Goal: Task Accomplishment & Management: Manage account settings

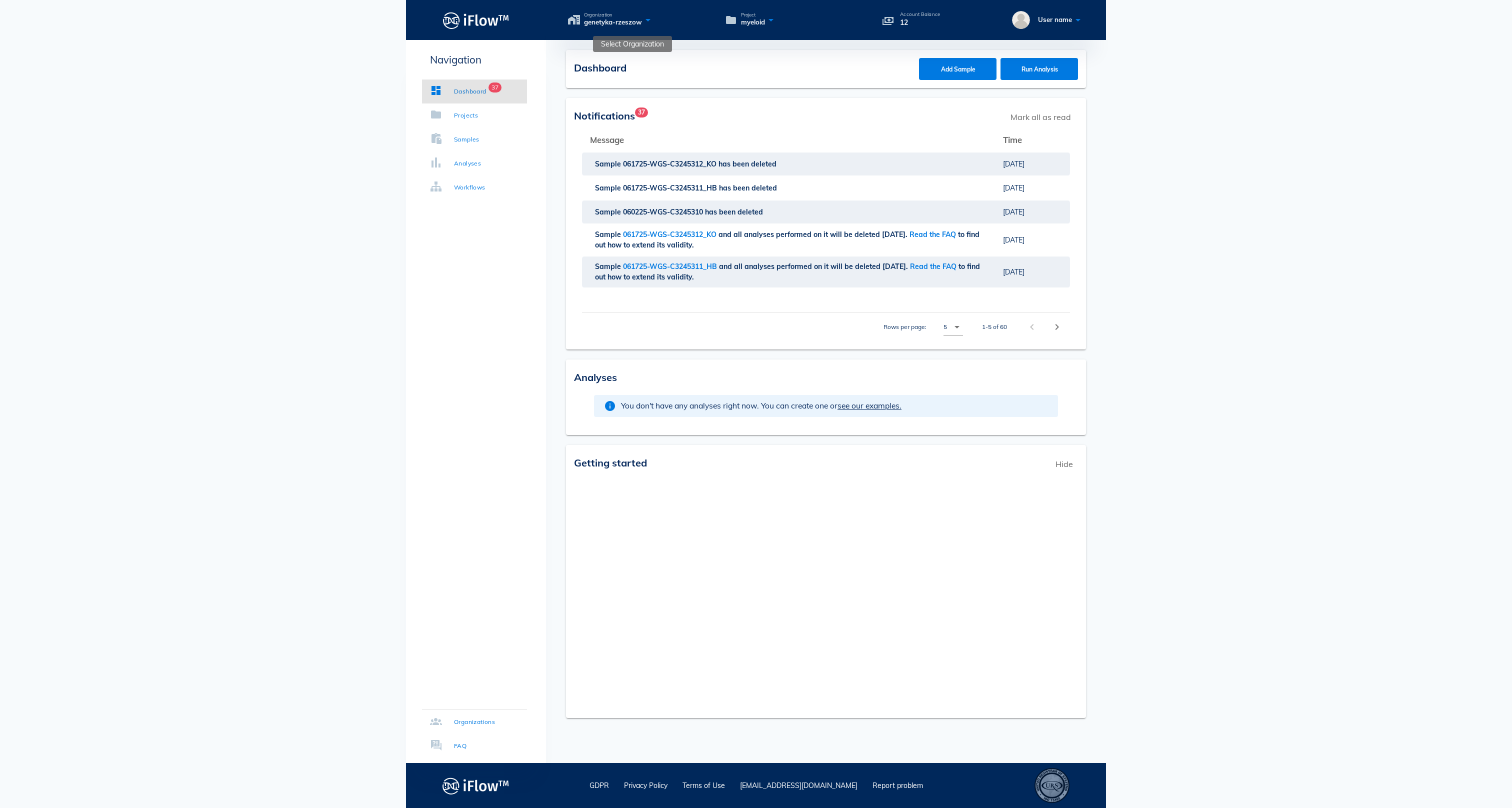
click at [654, 22] on icon at bounding box center [648, 20] width 12 height 14
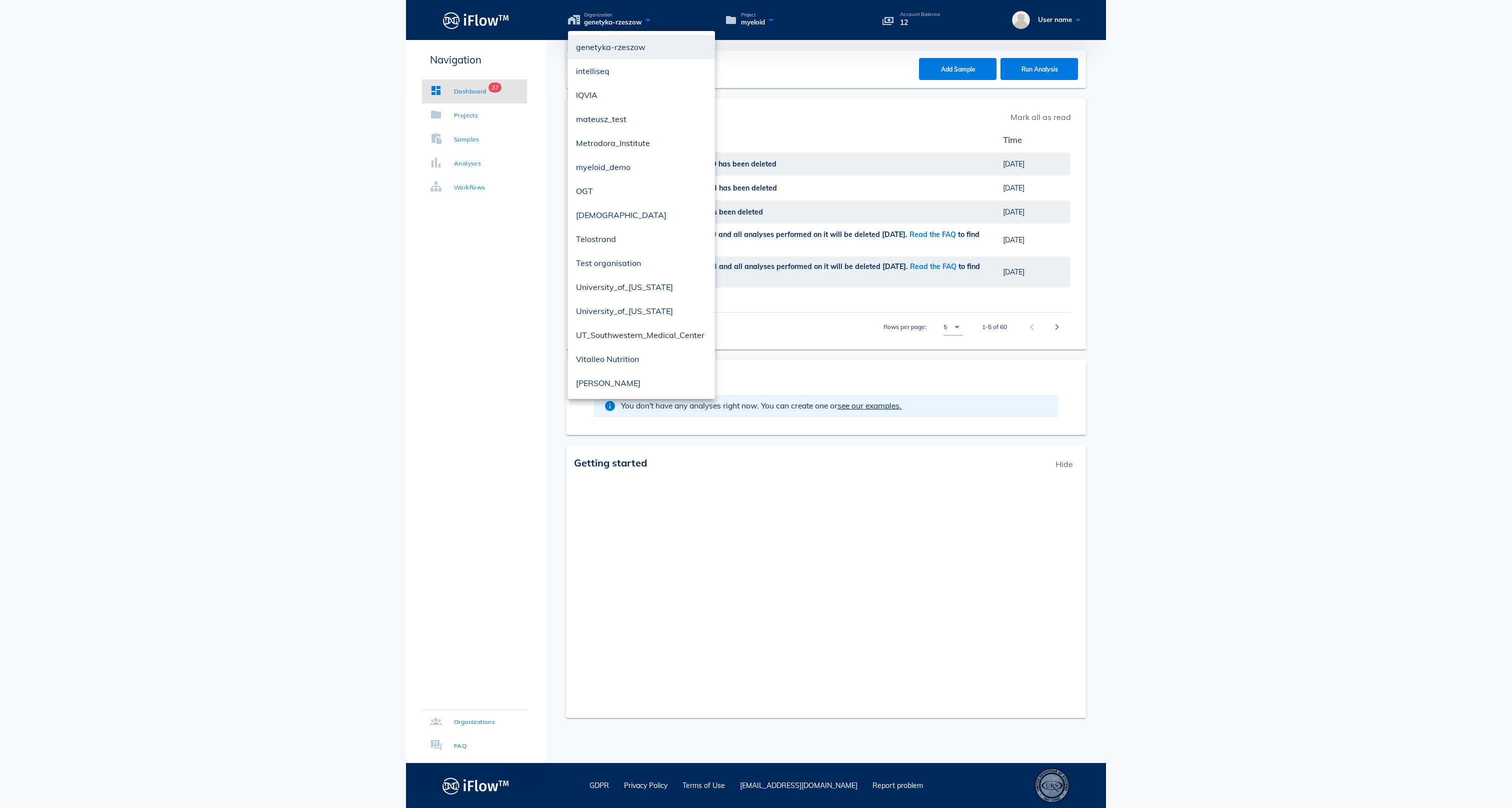
click at [654, 22] on icon at bounding box center [648, 20] width 12 height 14
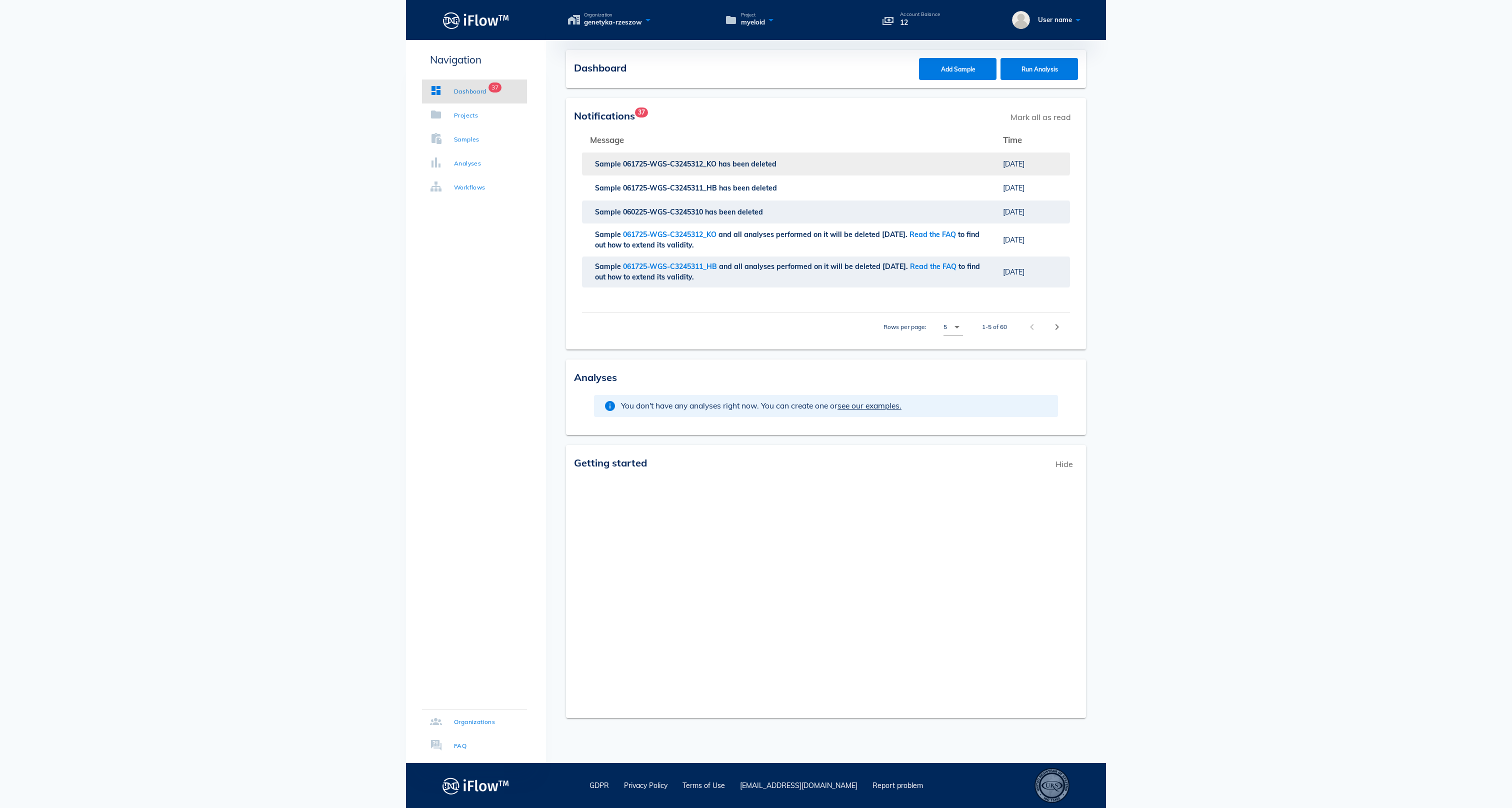
click at [696, 167] on span "061725-WGS-C3245312_KO" at bounding box center [671, 164] width 96 height 9
click at [654, 22] on icon at bounding box center [648, 20] width 12 height 14
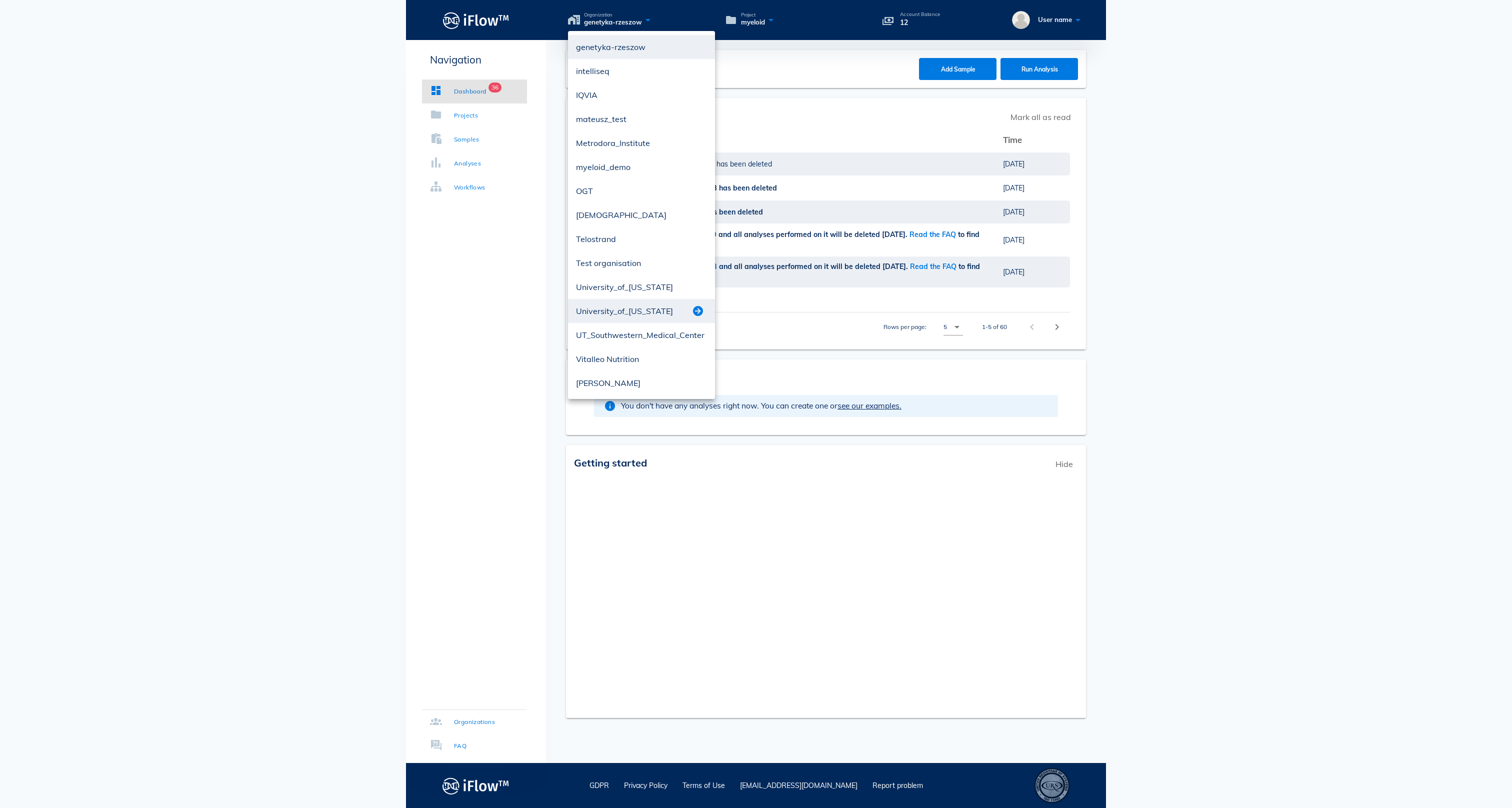
click at [699, 308] on button "button" at bounding box center [698, 311] width 12 height 12
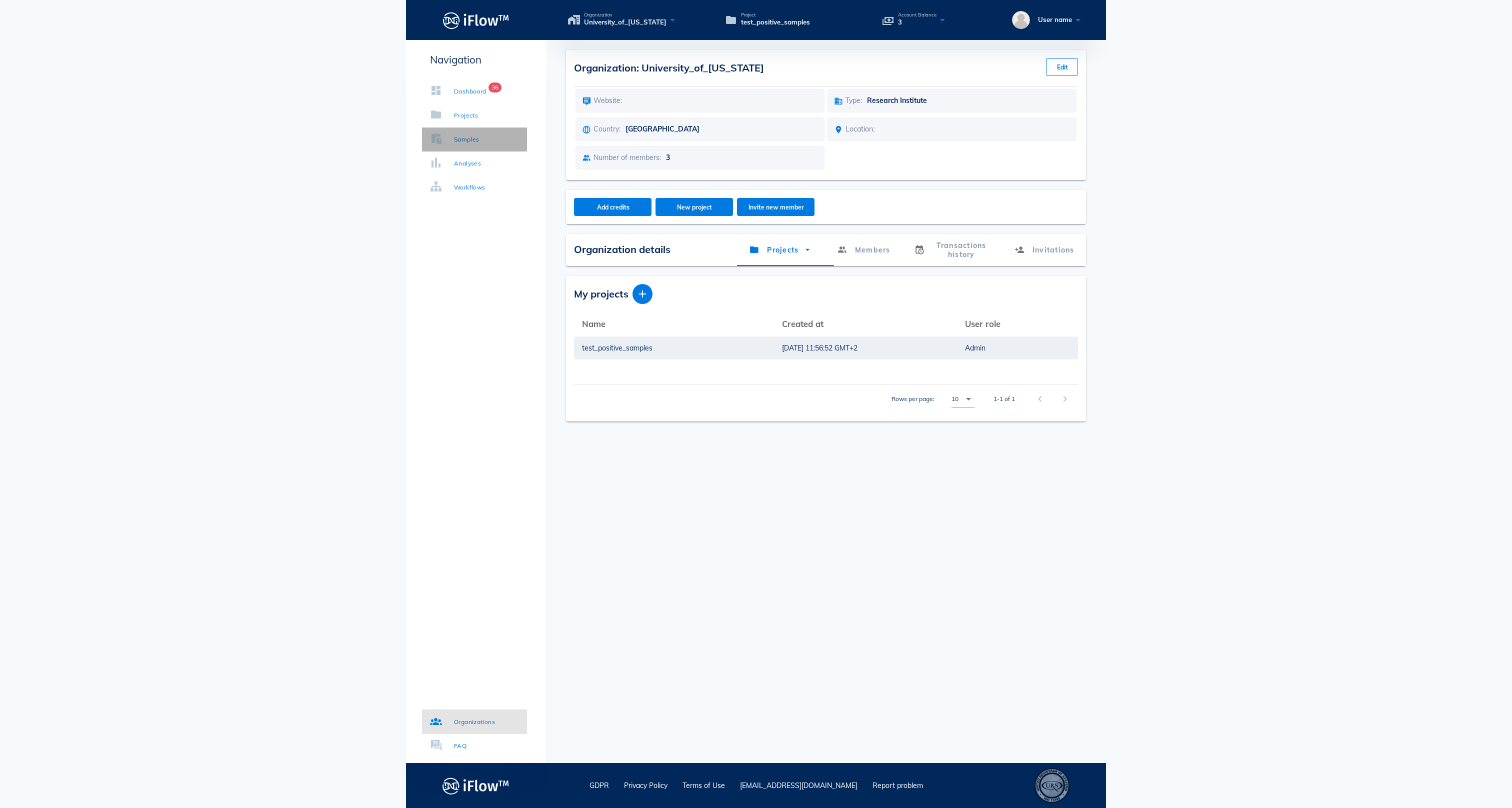
click at [492, 135] on link "Samples" at bounding box center [475, 139] width 105 height 24
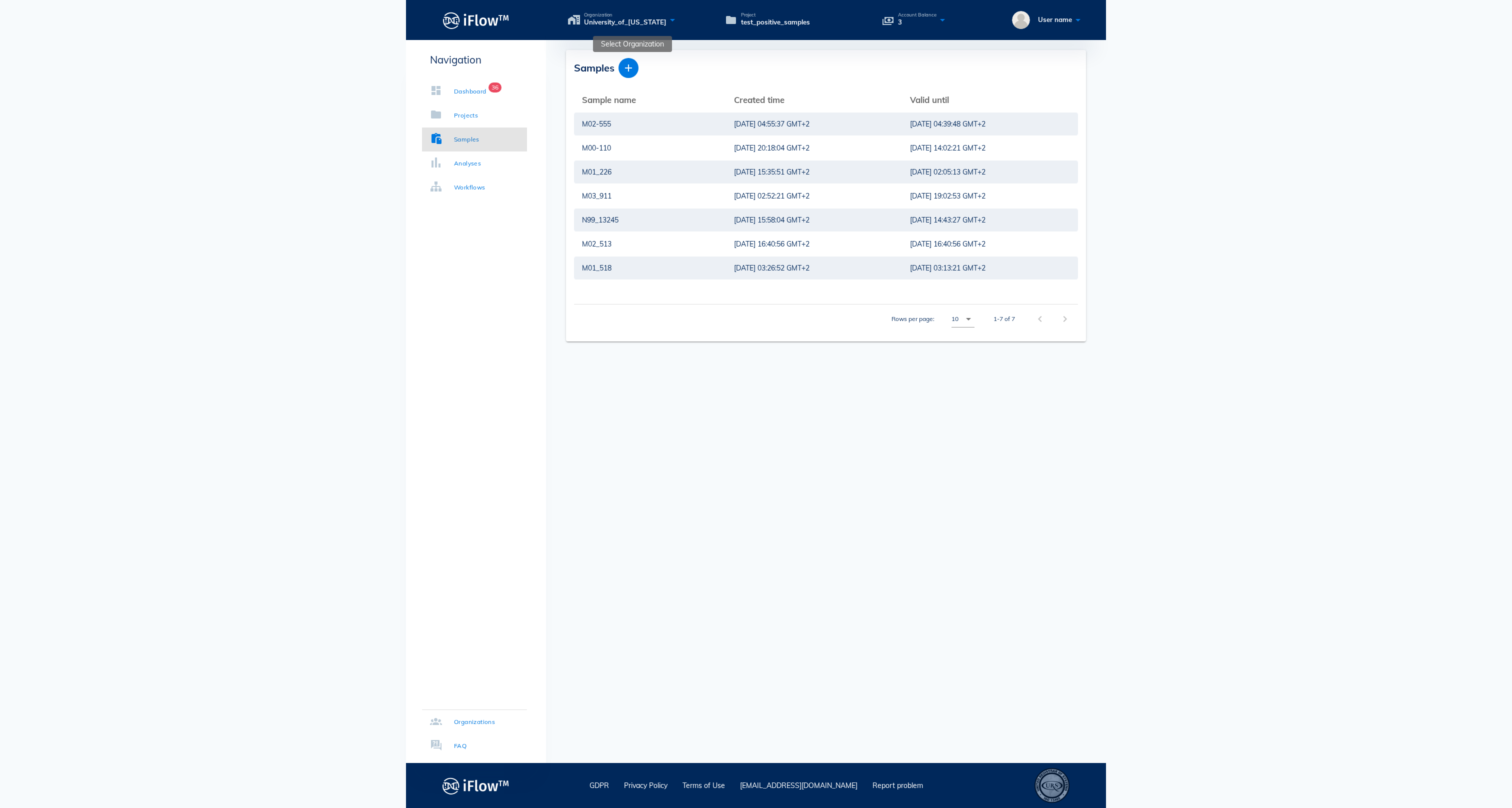
click at [678, 22] on icon at bounding box center [672, 20] width 12 height 14
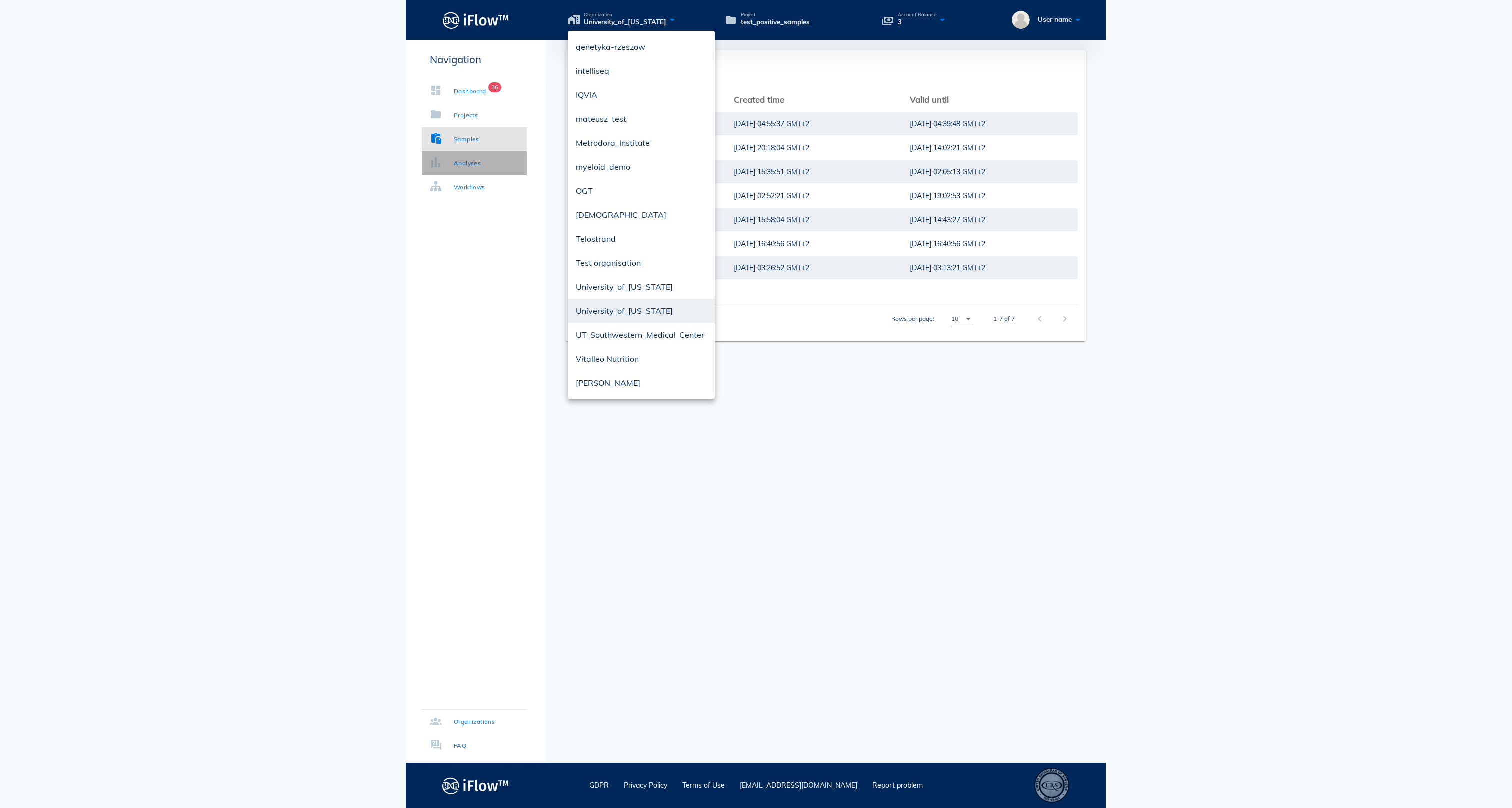
click at [500, 161] on link "Analyses" at bounding box center [475, 163] width 105 height 24
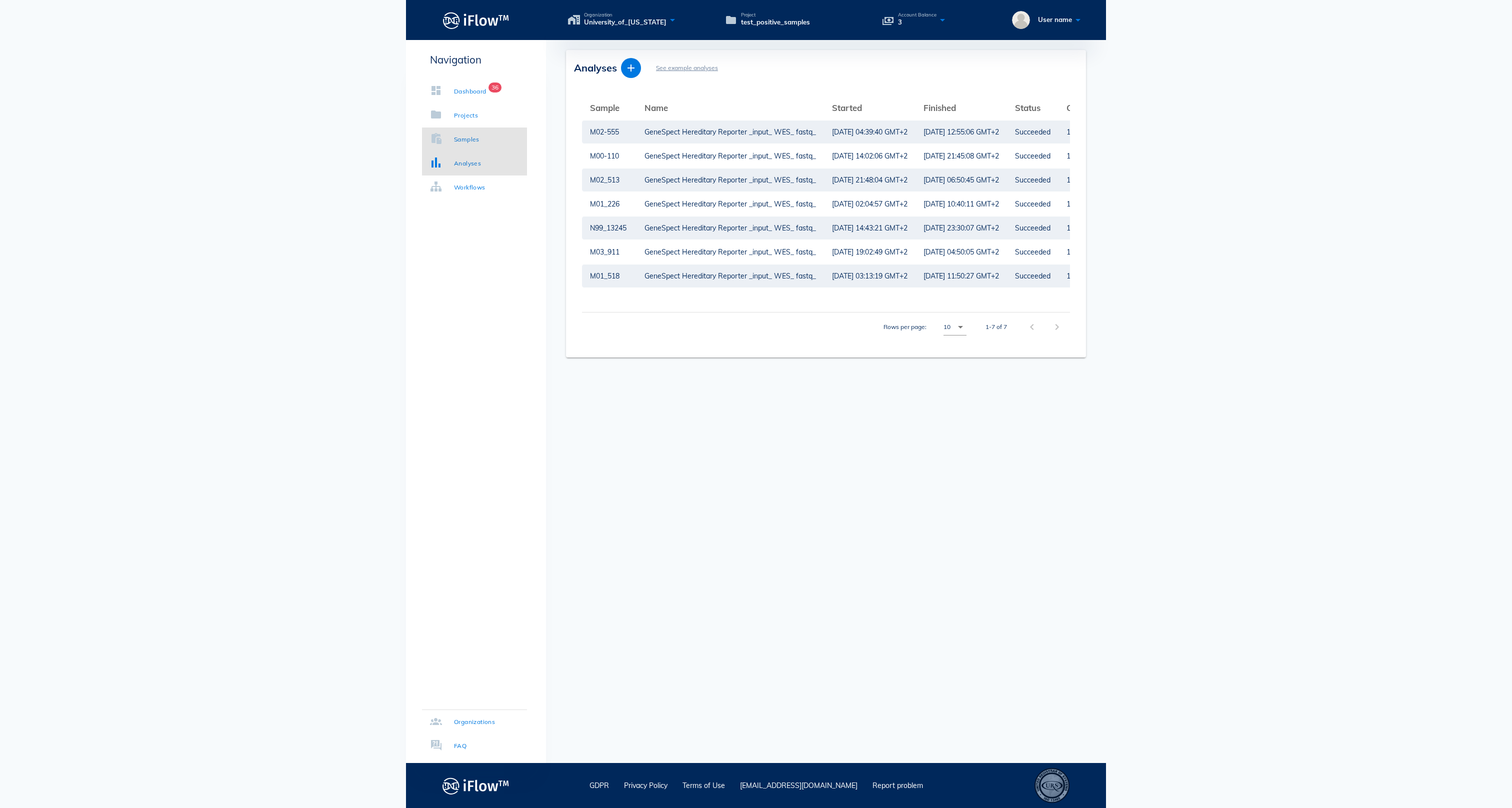
click at [479, 134] on div "Samples" at bounding box center [467, 139] width 26 height 10
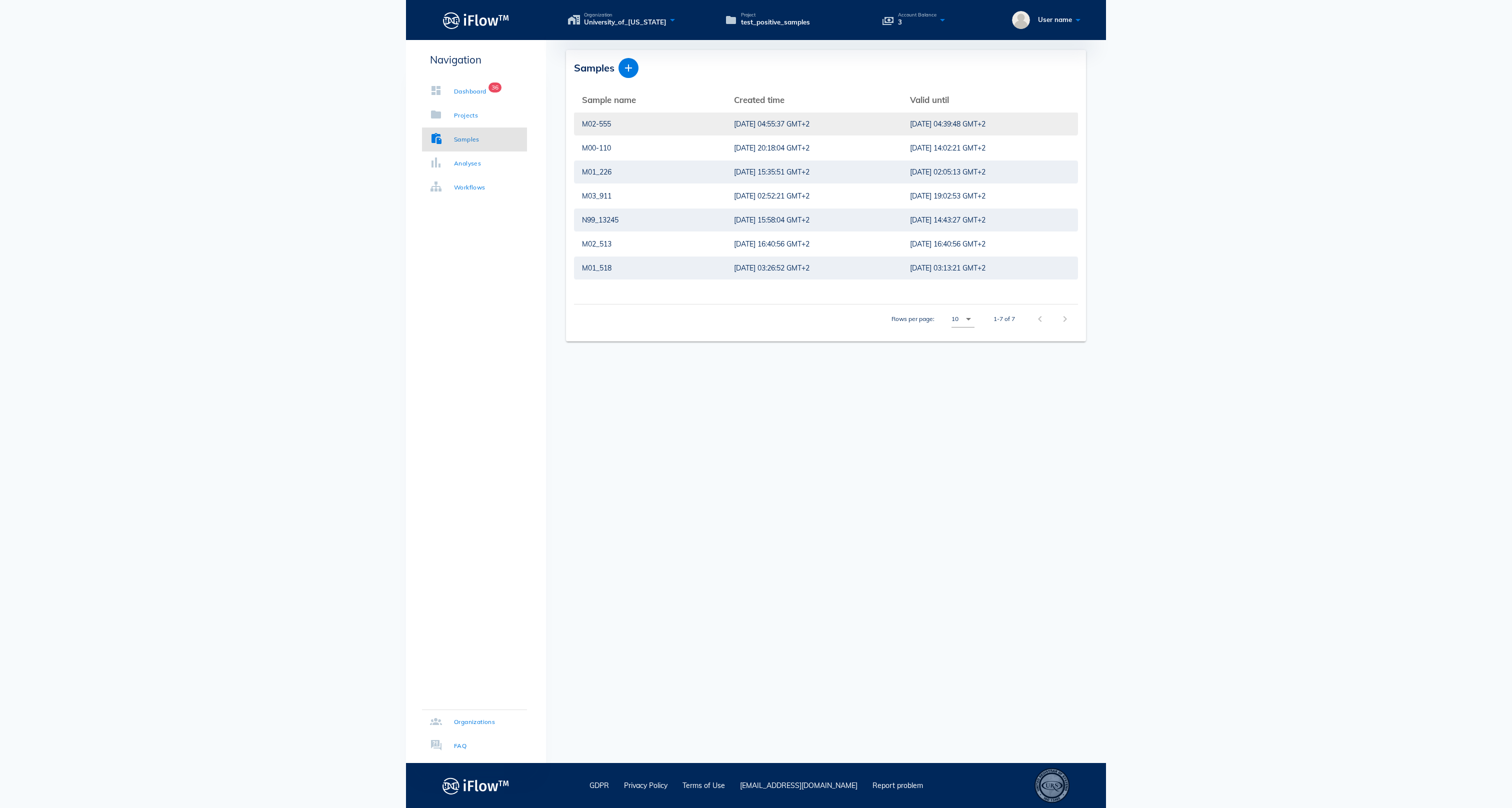
click at [613, 128] on div "M02-555" at bounding box center [650, 124] width 136 height 23
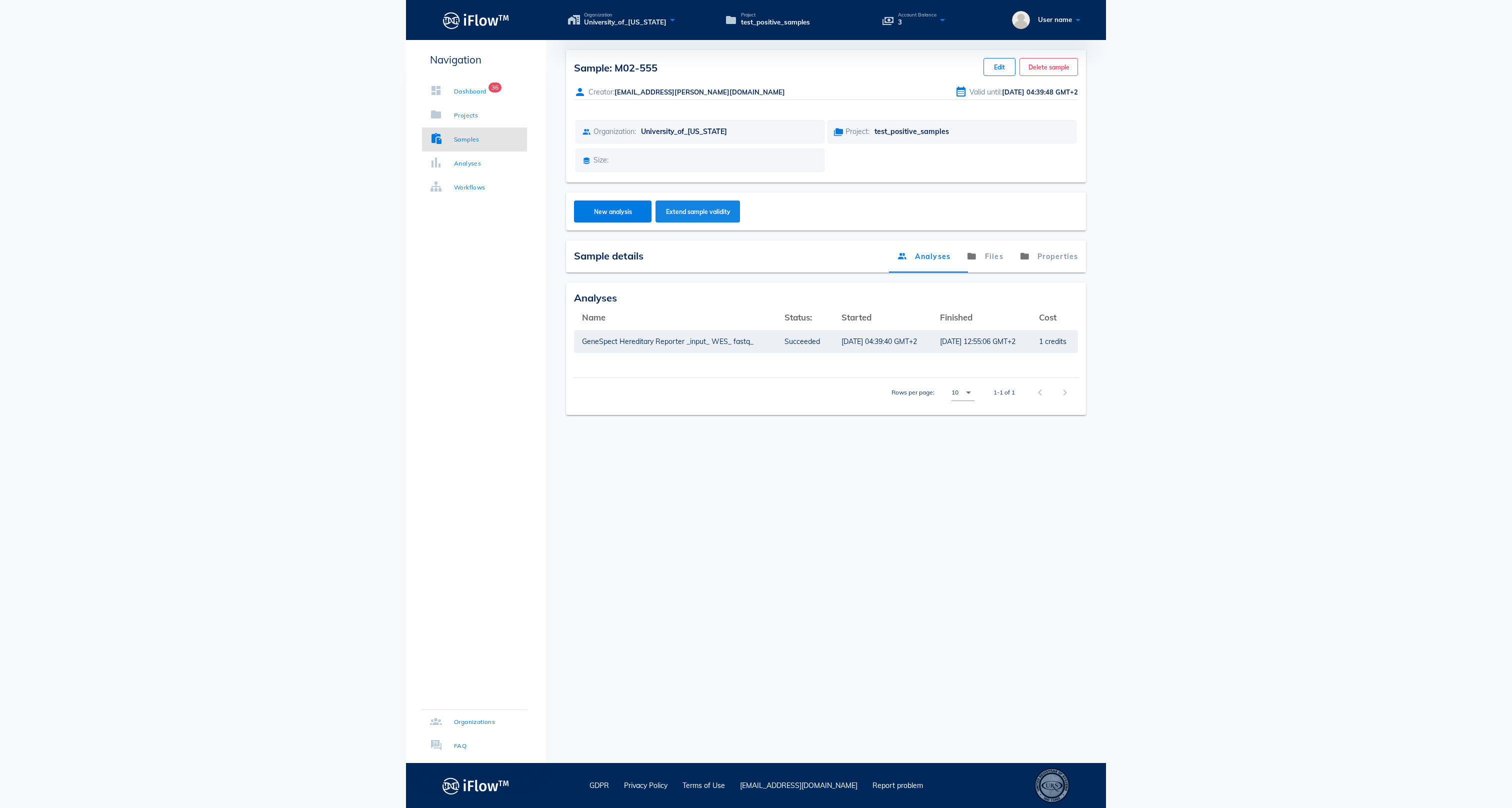
click at [729, 214] on span "Extend sample validity" at bounding box center [697, 212] width 65 height 8
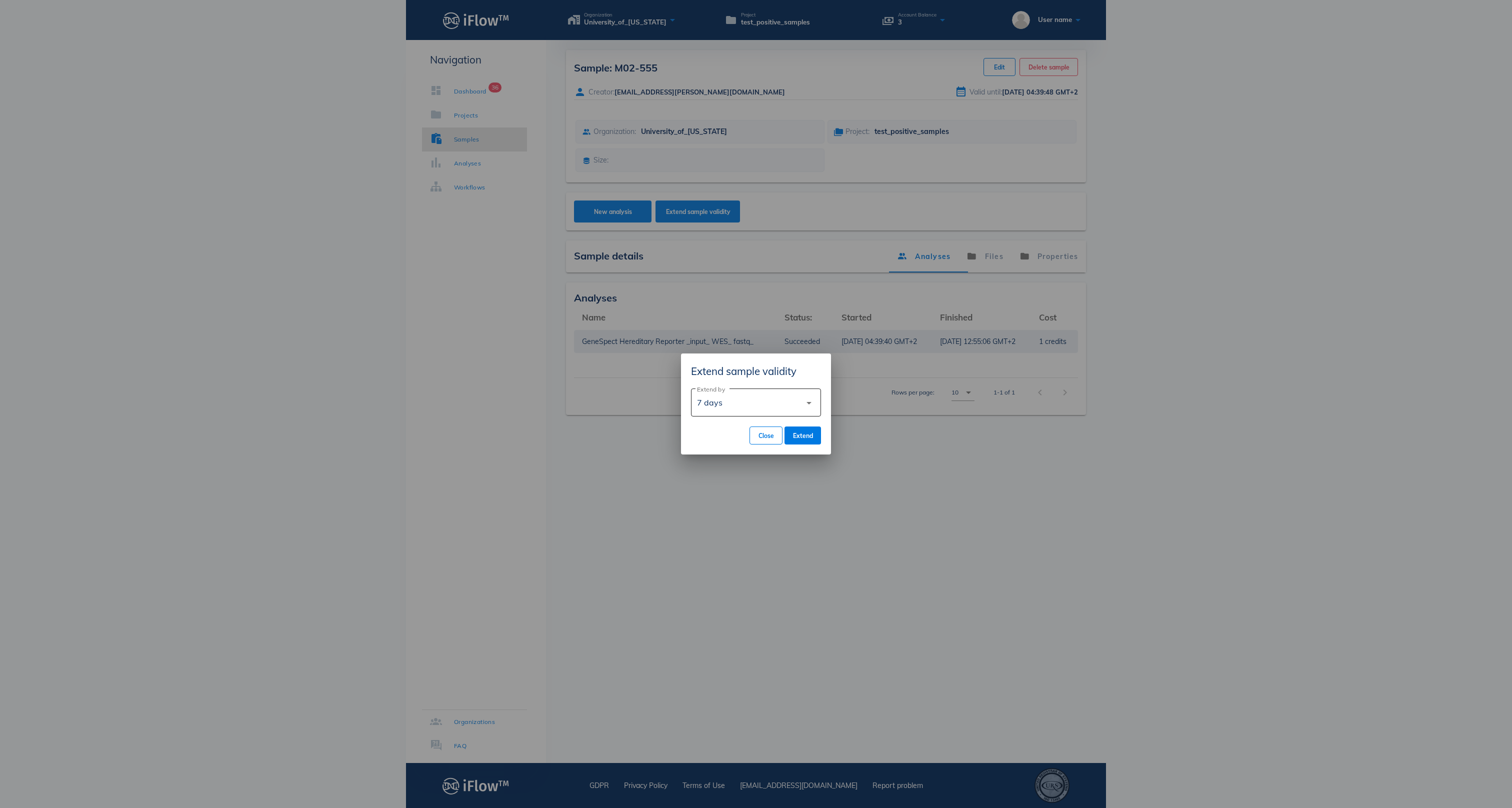
click at [749, 407] on div "7 days" at bounding box center [749, 402] width 104 height 24
click at [741, 459] on div "60 days" at bounding box center [755, 452] width 114 height 22
click at [800, 441] on button "Extend" at bounding box center [803, 436] width 36 height 18
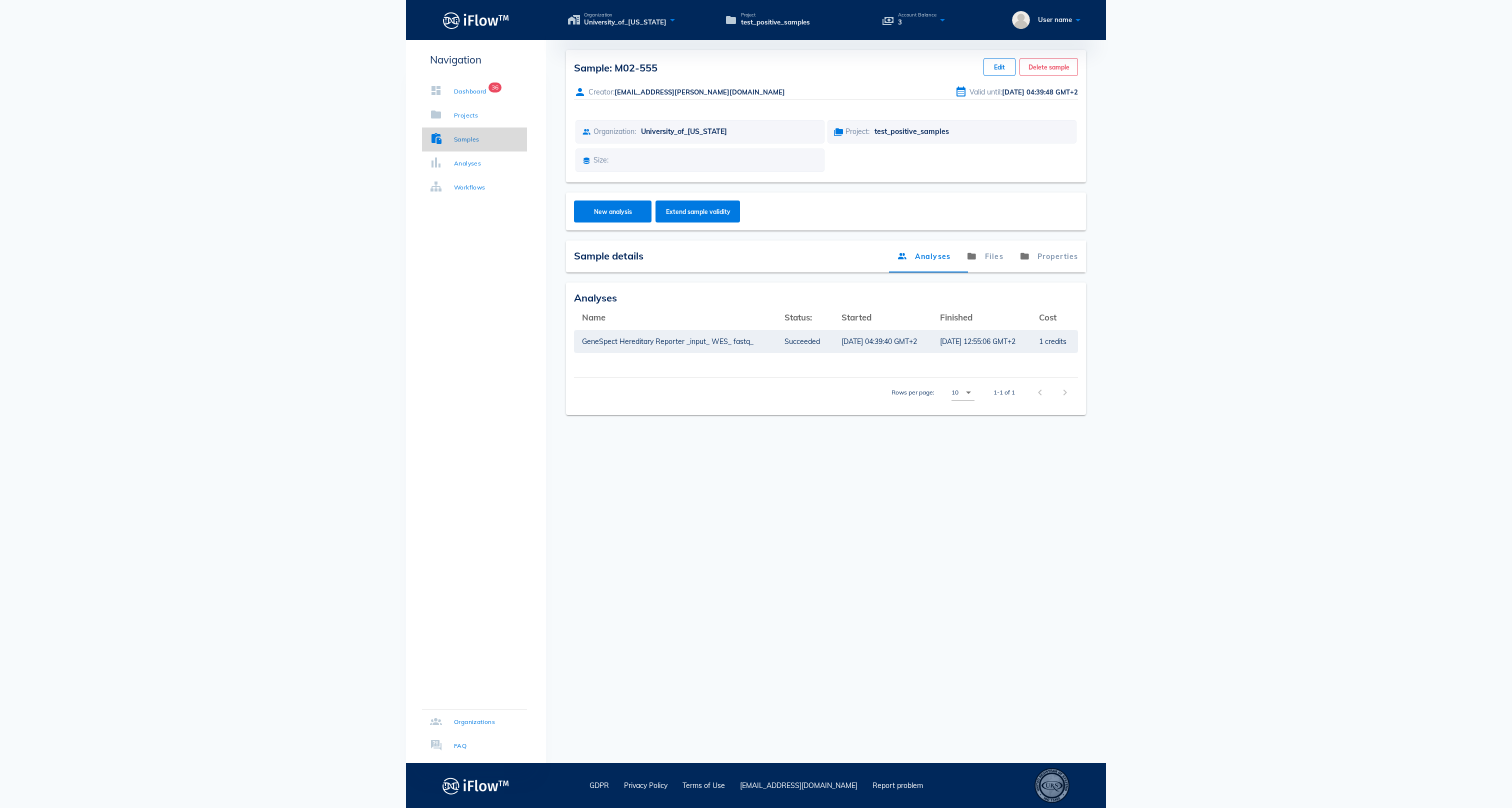
click at [473, 138] on div "Samples" at bounding box center [467, 139] width 26 height 10
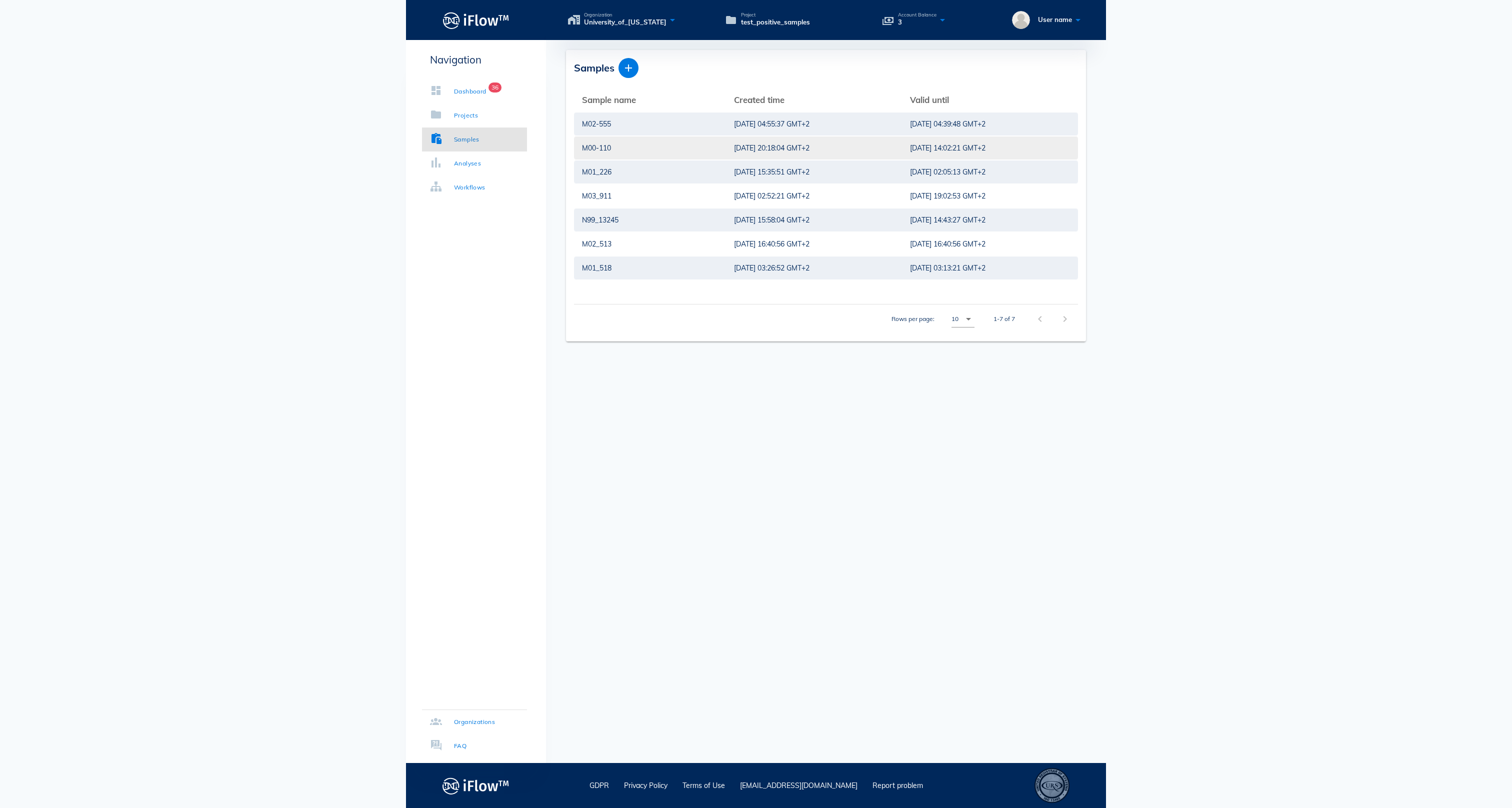
click at [626, 150] on div "M00-110" at bounding box center [650, 148] width 136 height 23
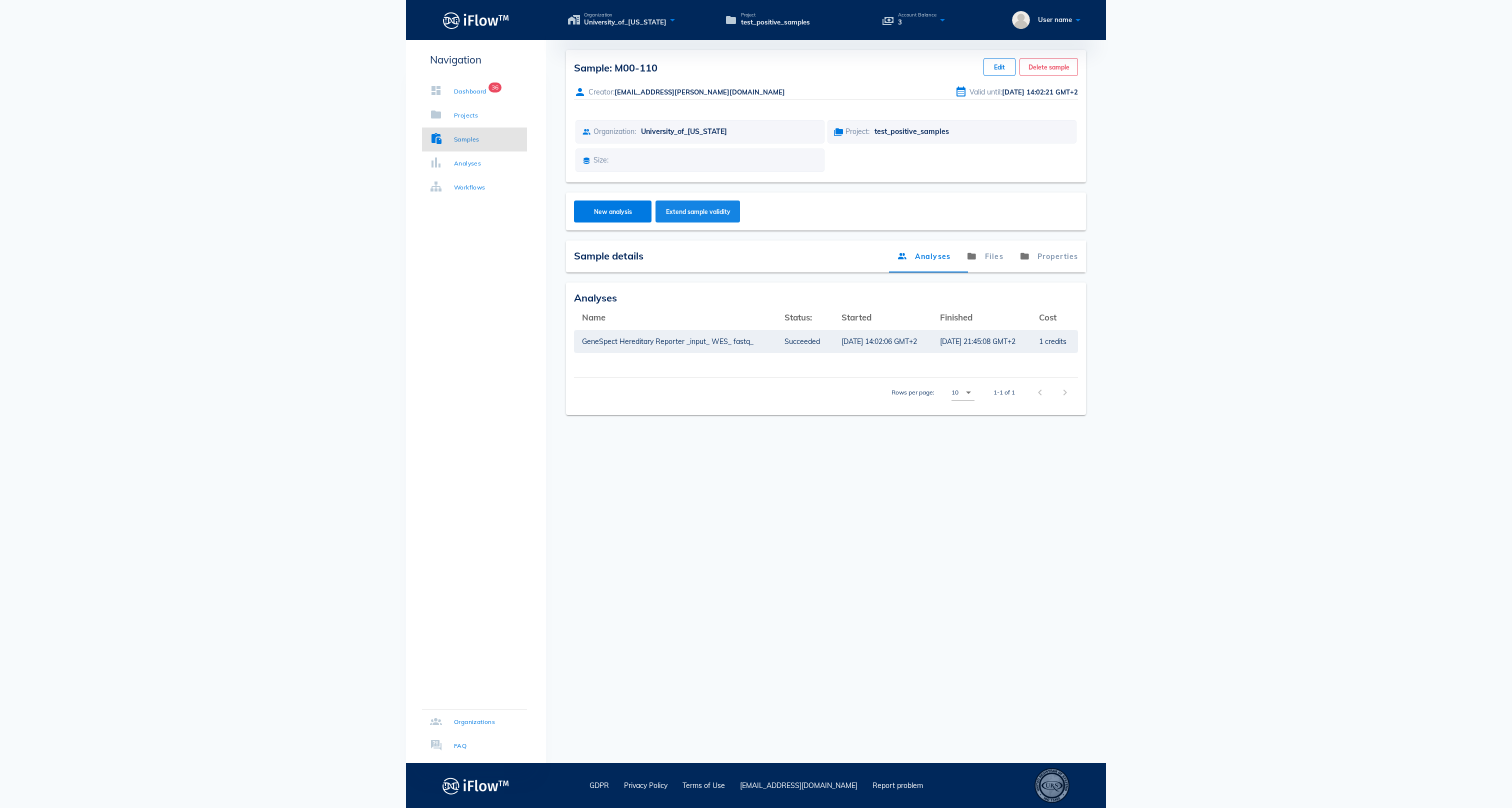
click at [730, 216] on span "Extend sample validity" at bounding box center [697, 212] width 65 height 8
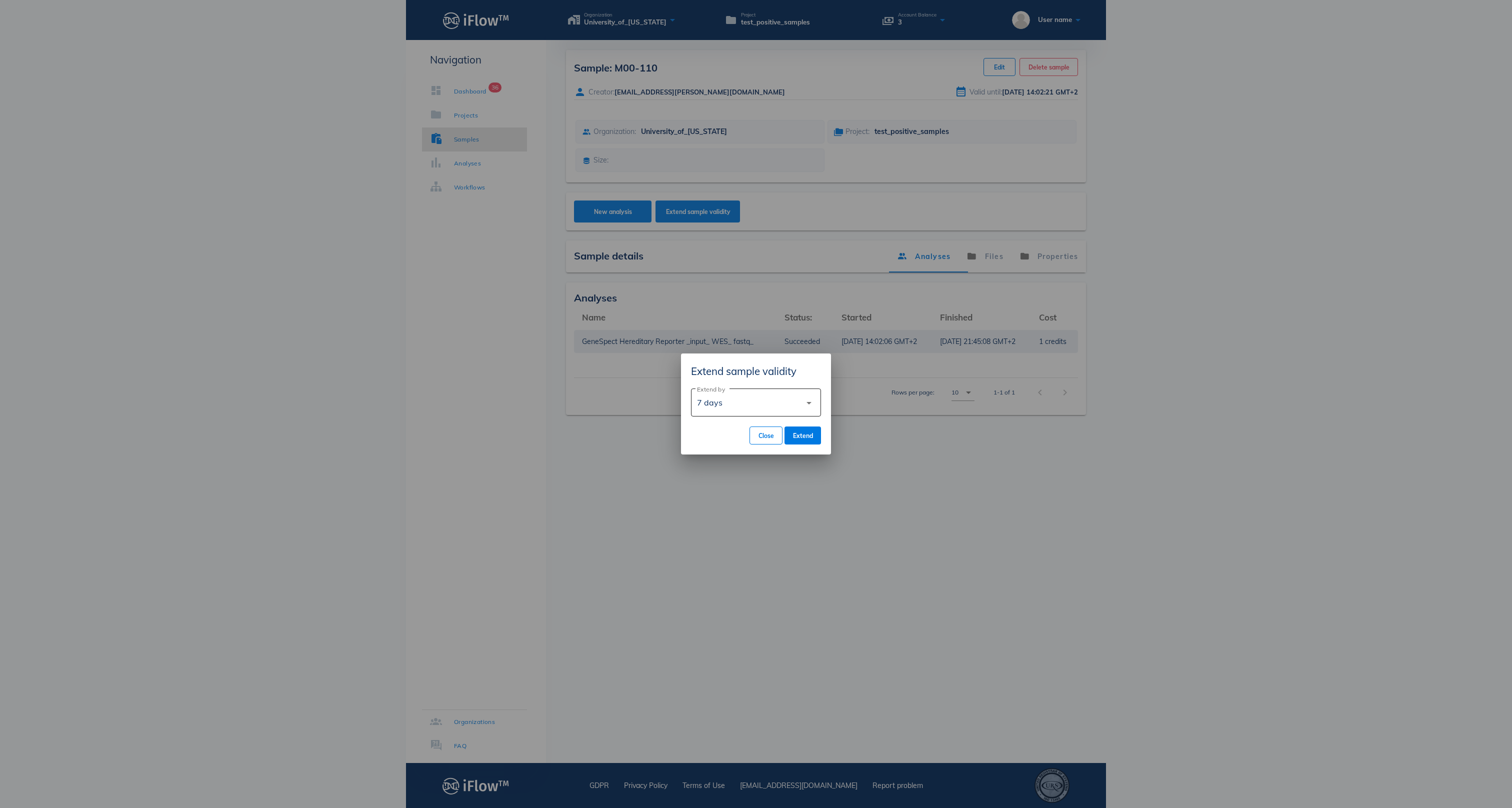
click at [783, 403] on div "7 days" at bounding box center [749, 402] width 104 height 24
click at [749, 430] on div "30 days" at bounding box center [755, 429] width 114 height 10
click at [737, 395] on div "30 days" at bounding box center [749, 402] width 104 height 24
click at [736, 448] on div "60 days" at bounding box center [755, 452] width 114 height 10
click at [799, 436] on span "Extend" at bounding box center [803, 436] width 20 height 8
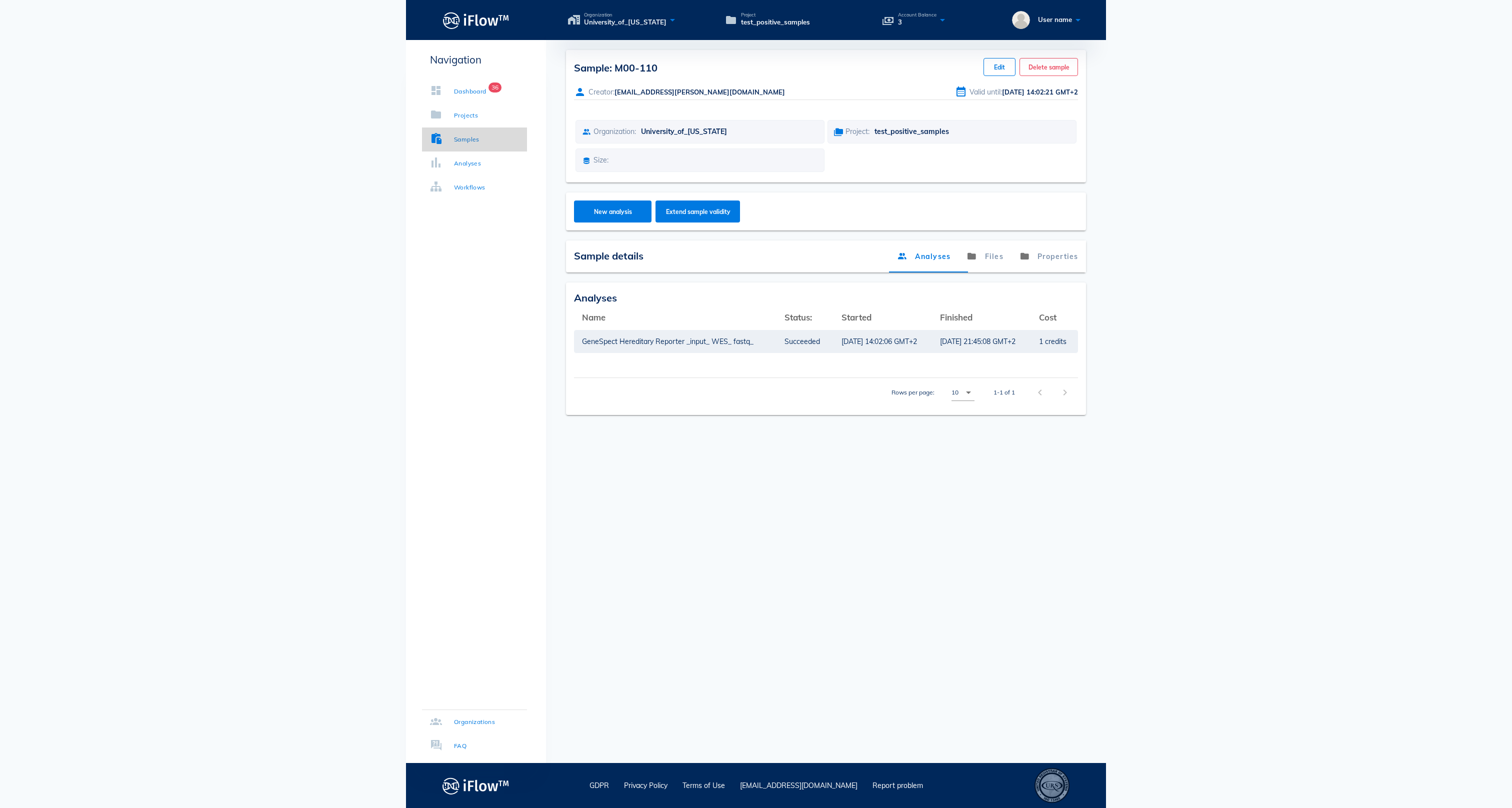
click at [493, 134] on link "Samples" at bounding box center [475, 139] width 105 height 24
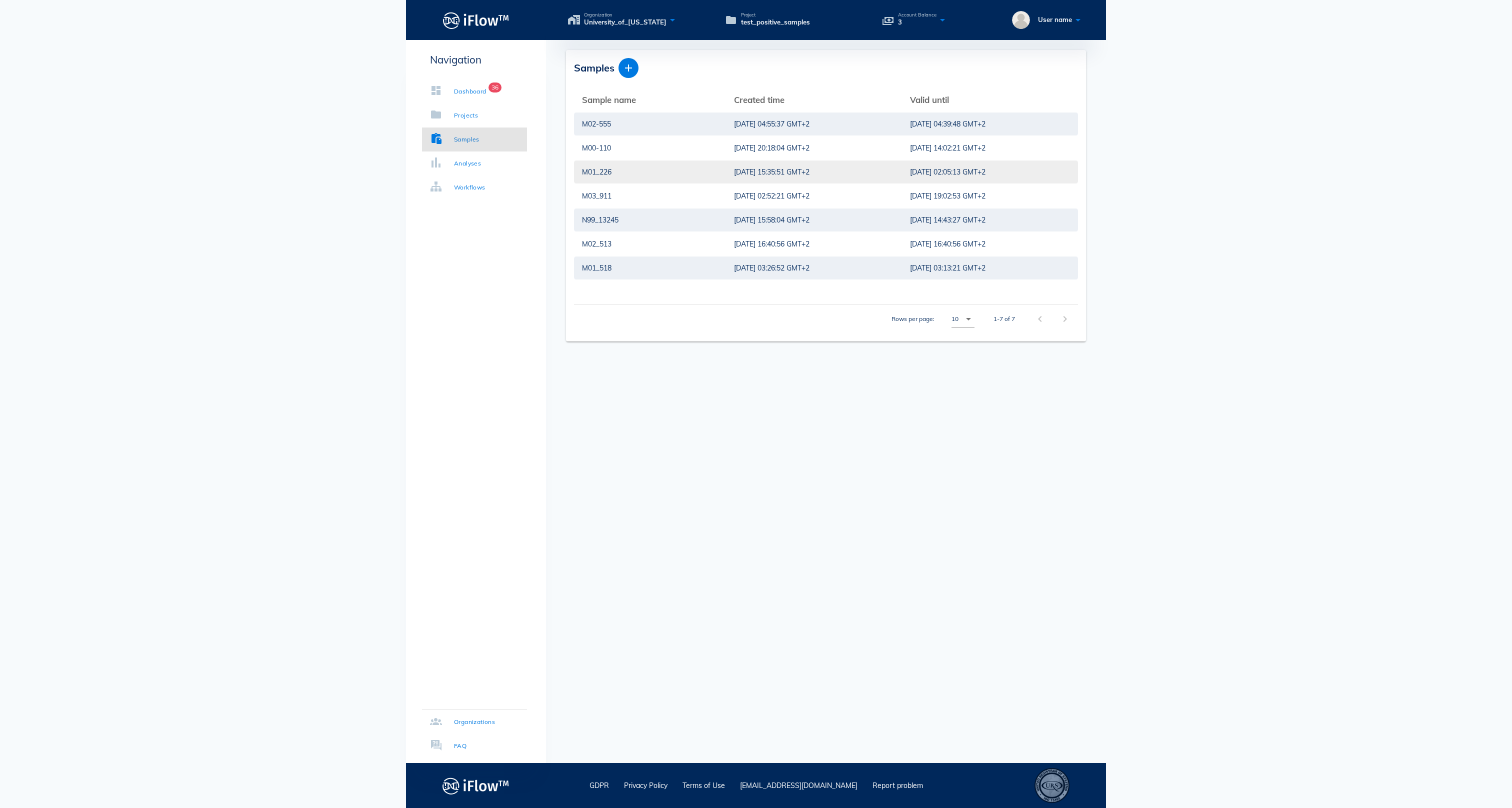
click at [629, 172] on div "M01_226" at bounding box center [650, 172] width 136 height 23
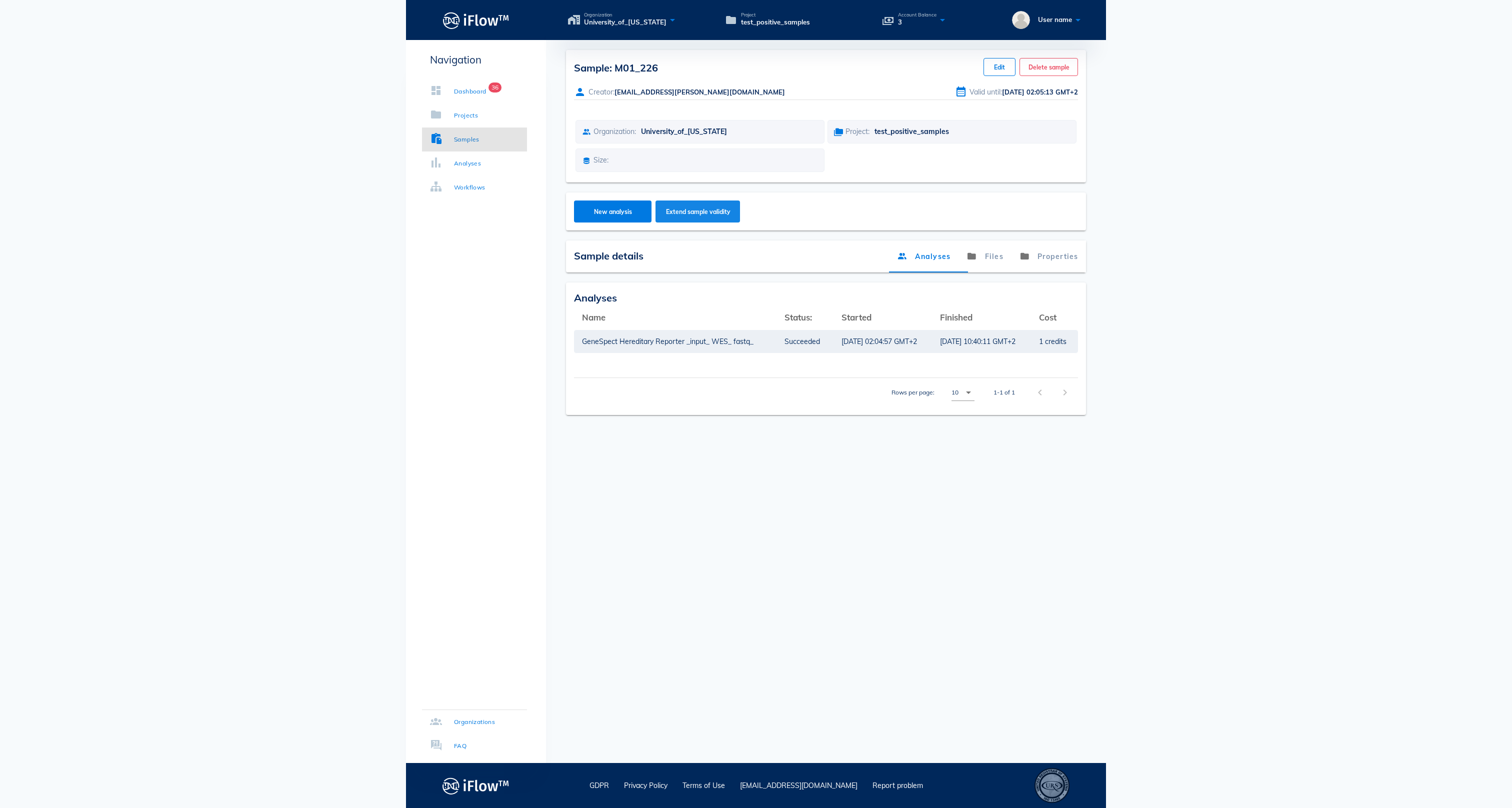
click at [698, 216] on span "Extend sample validity" at bounding box center [697, 212] width 65 height 8
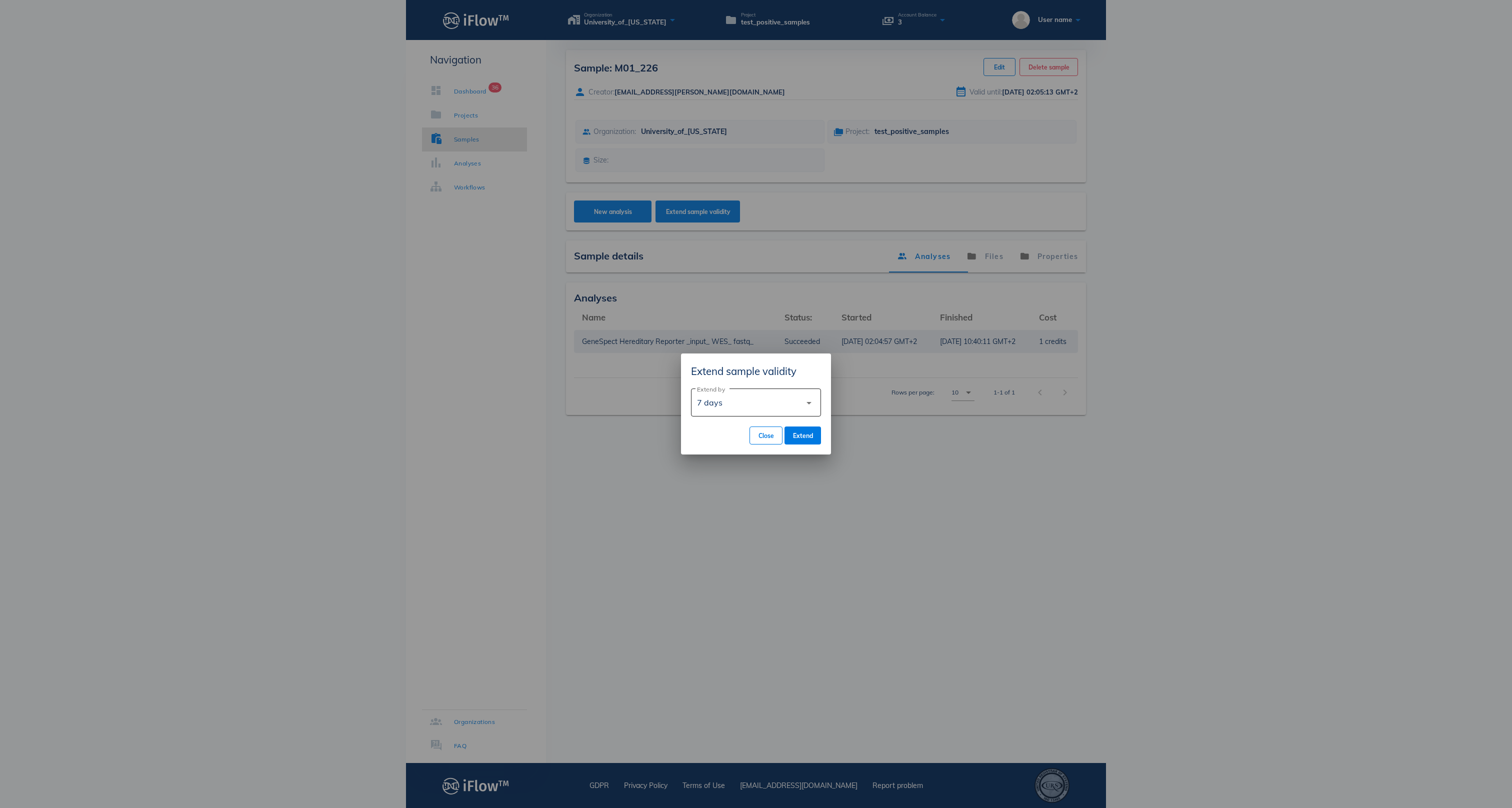
click at [773, 397] on div "7 days" at bounding box center [749, 402] width 104 height 24
click at [742, 448] on div "60 days" at bounding box center [755, 452] width 114 height 10
click at [761, 437] on span "Close" at bounding box center [766, 436] width 16 height 8
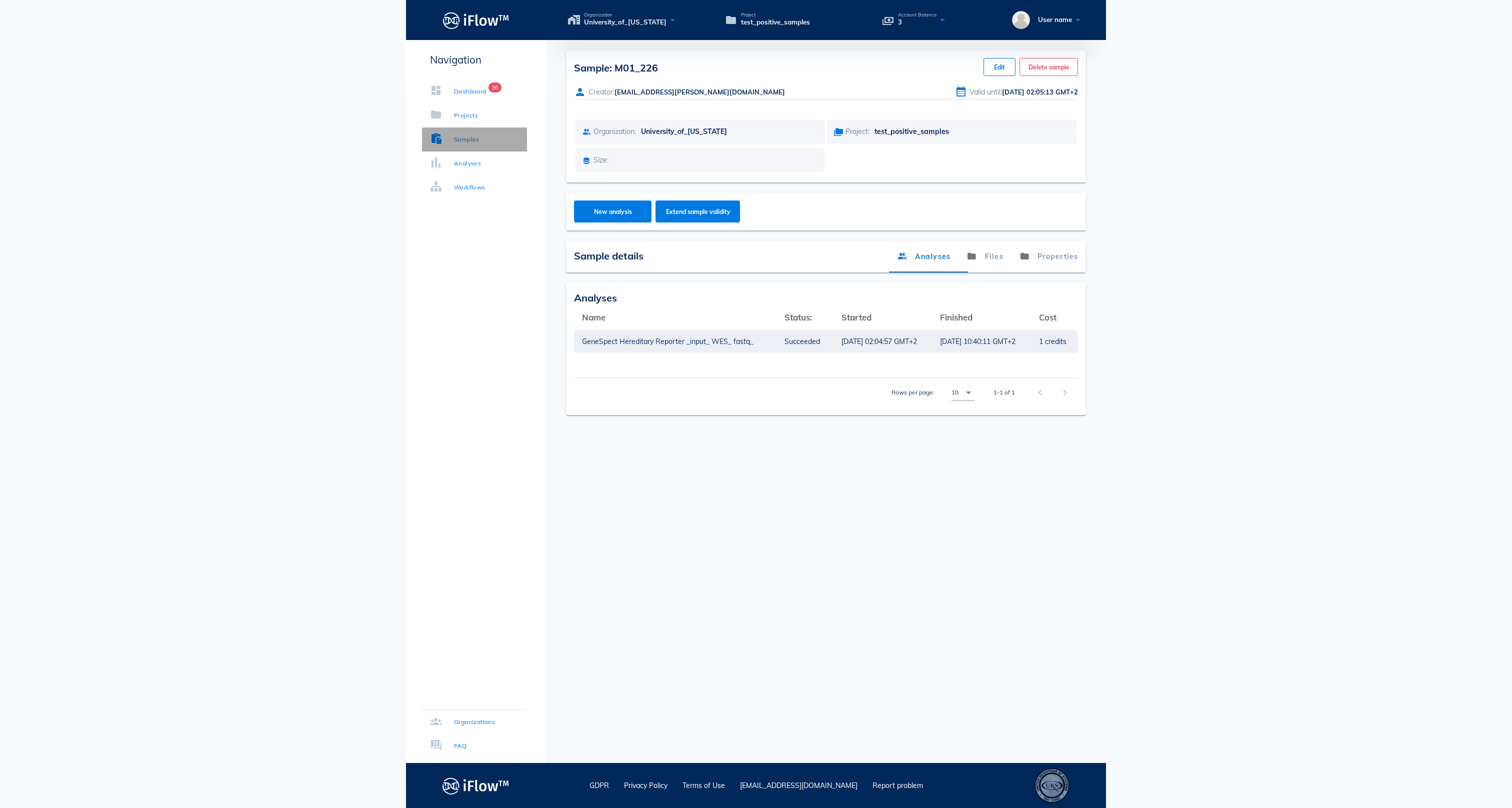
click at [484, 146] on link "Samples" at bounding box center [475, 139] width 105 height 24
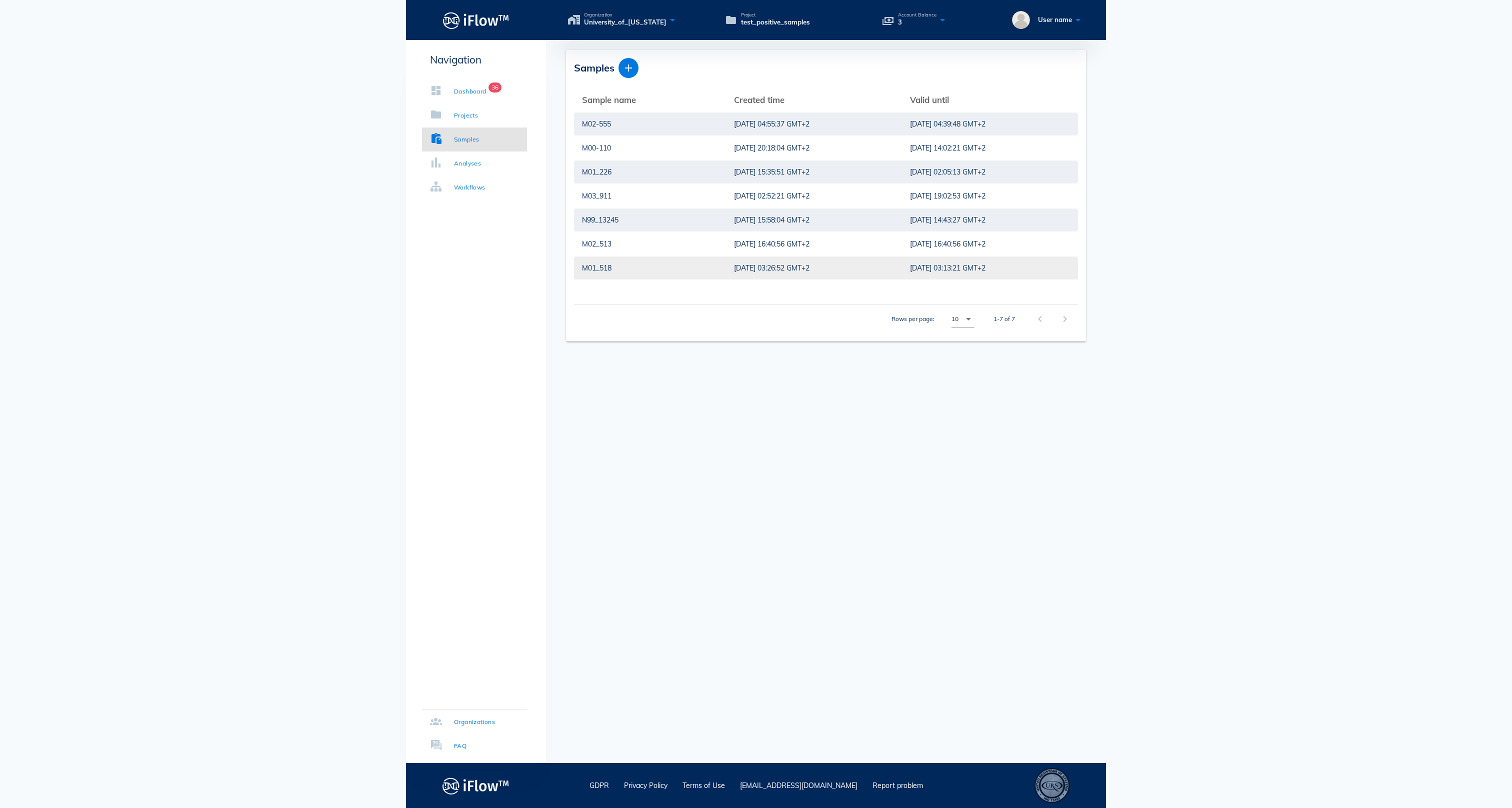
click at [651, 268] on div "M01_518" at bounding box center [650, 268] width 136 height 23
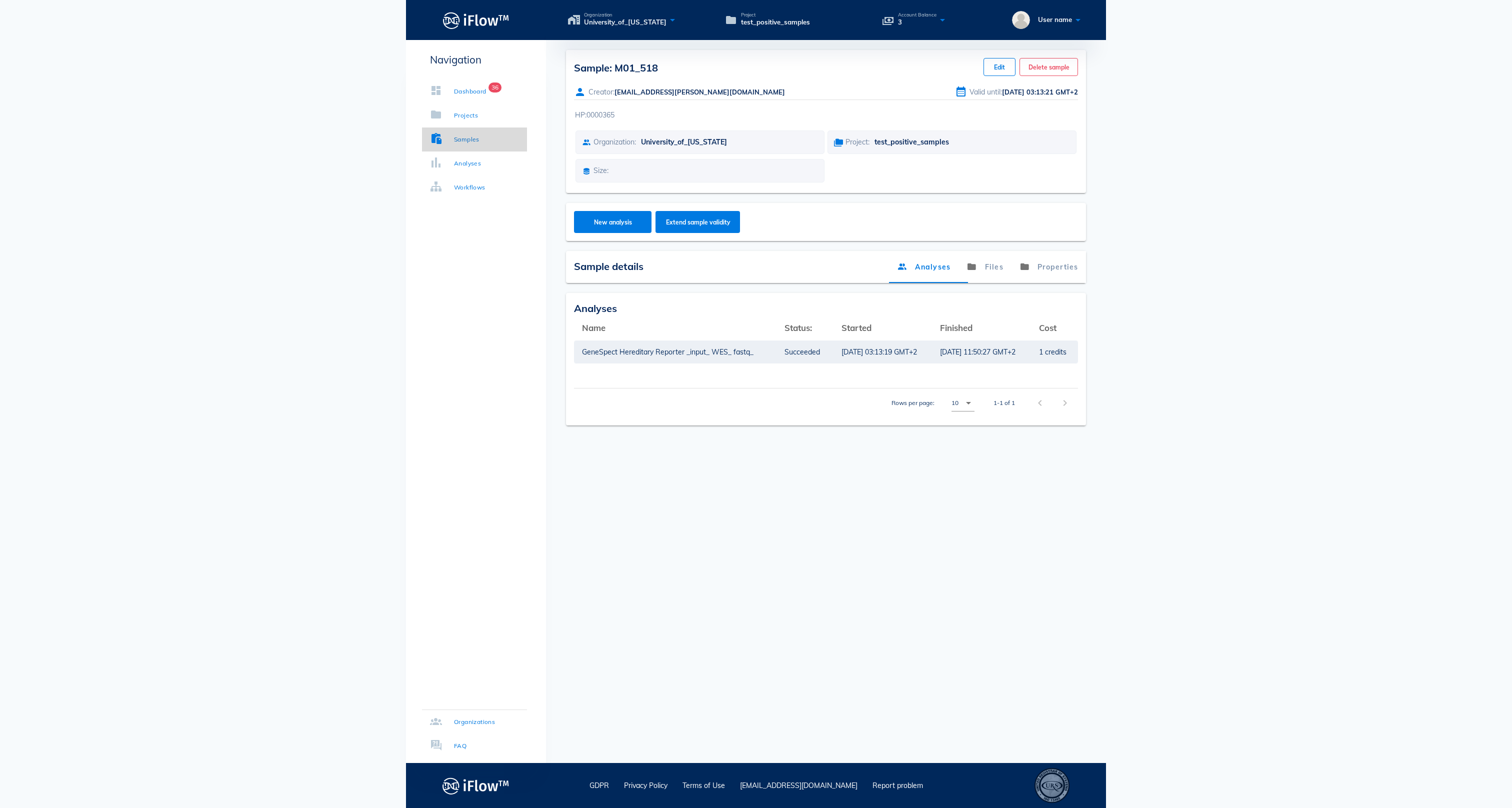
click at [466, 139] on div "Samples" at bounding box center [467, 139] width 26 height 10
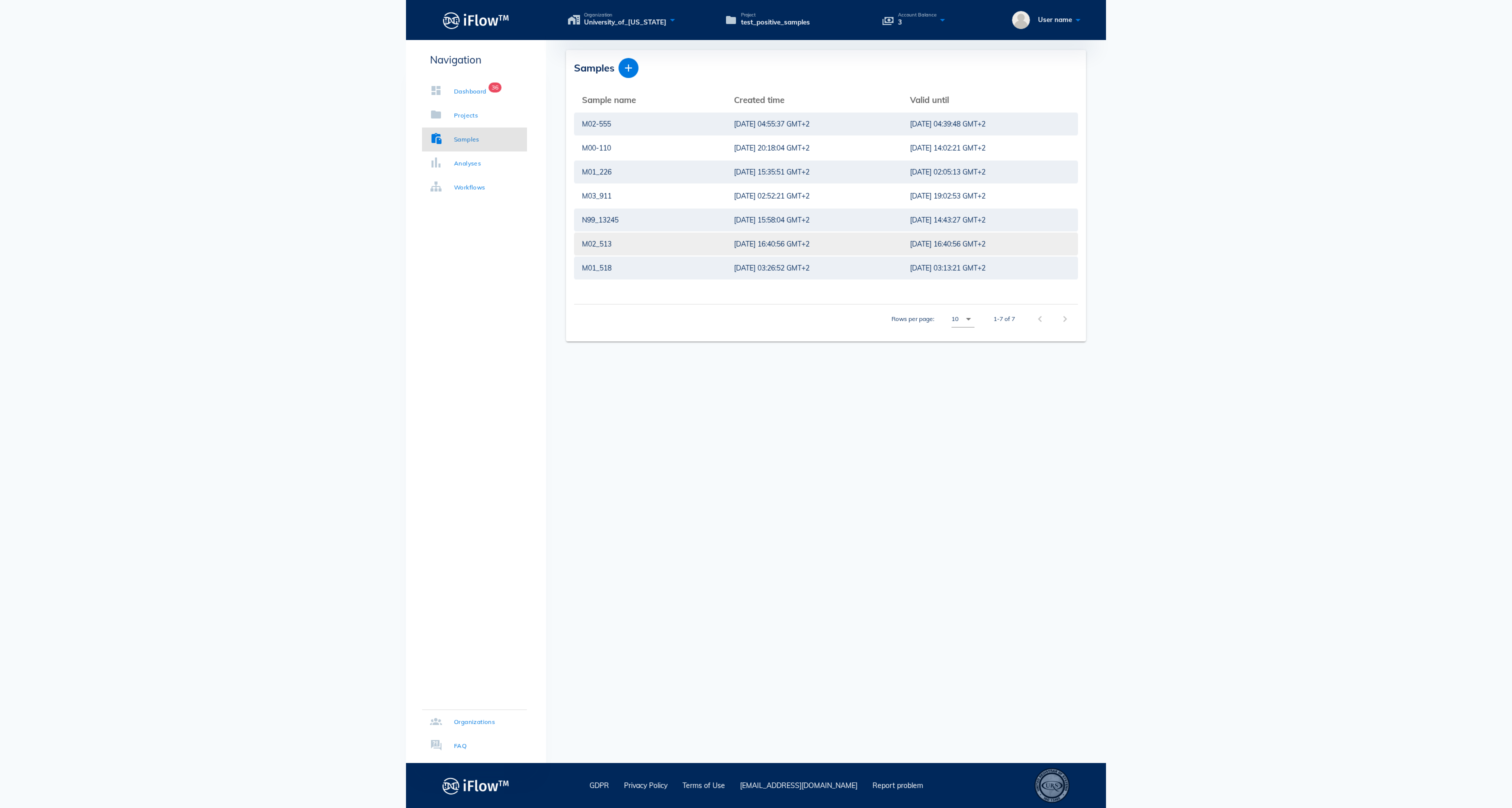
click at [598, 249] on div "M02_513" at bounding box center [650, 244] width 136 height 23
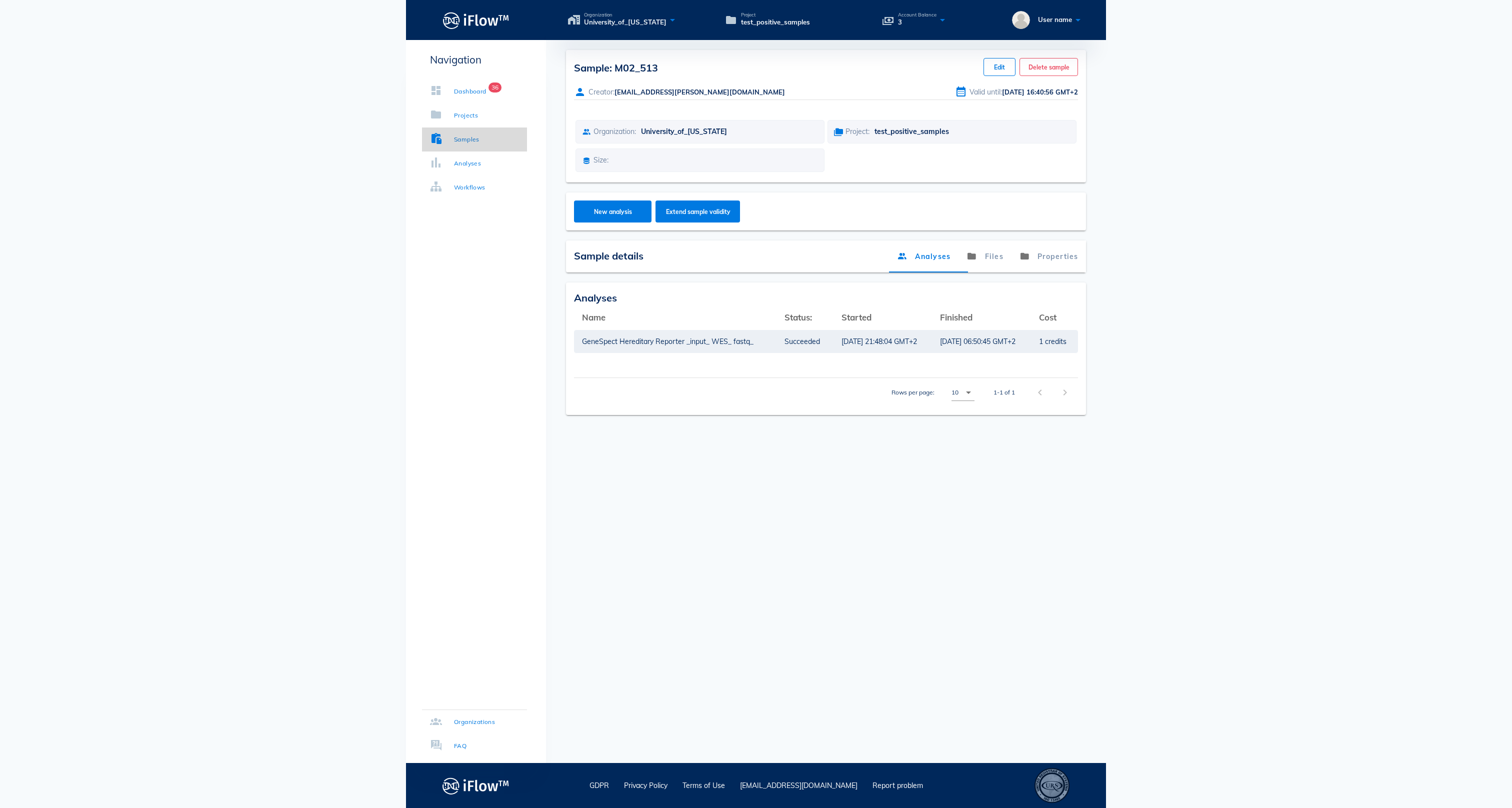
click at [468, 136] on div "Samples" at bounding box center [467, 139] width 26 height 10
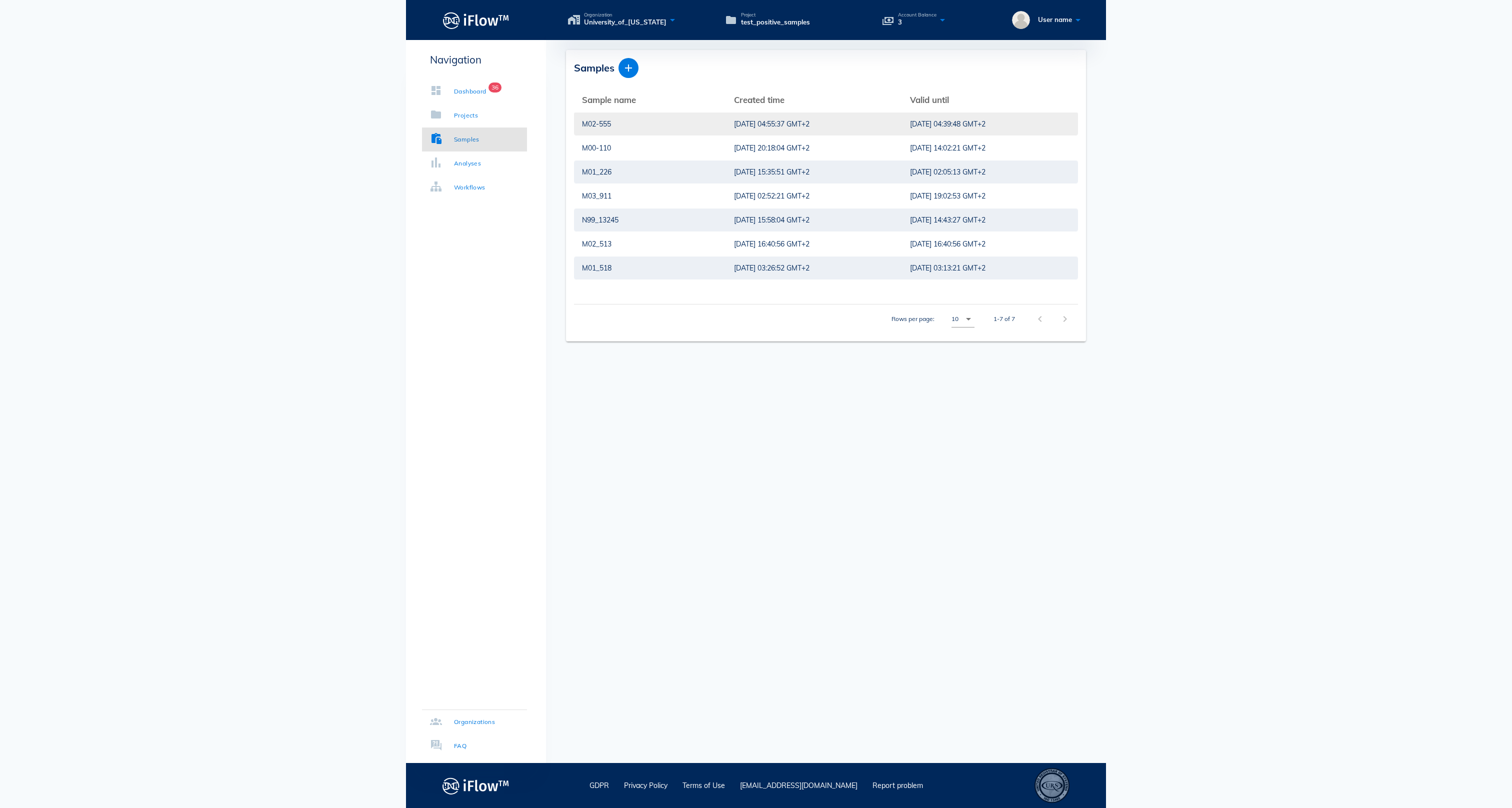
click at [596, 126] on div "M02-555" at bounding box center [650, 124] width 136 height 23
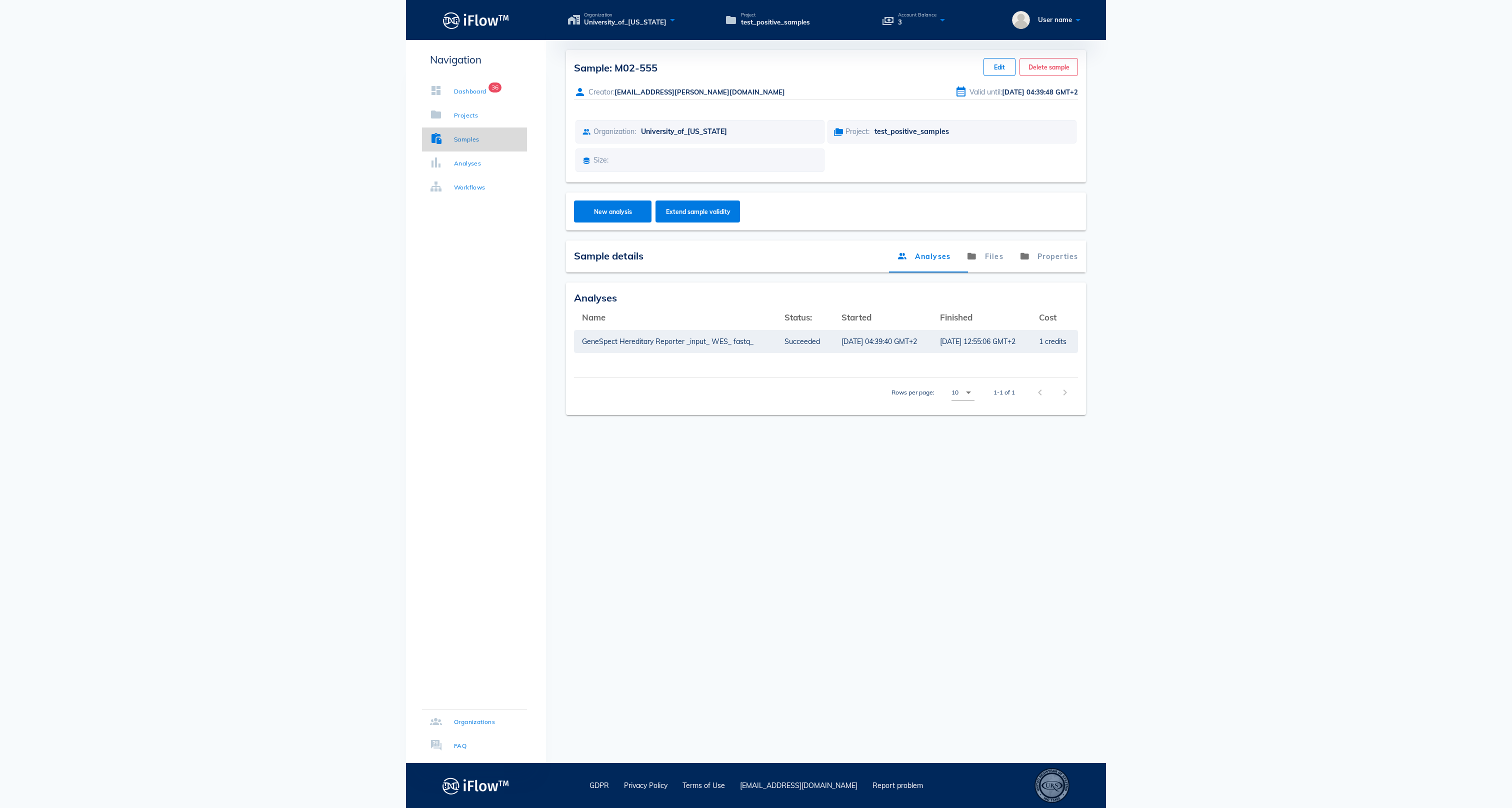
click at [479, 141] on div "Samples" at bounding box center [467, 139] width 26 height 10
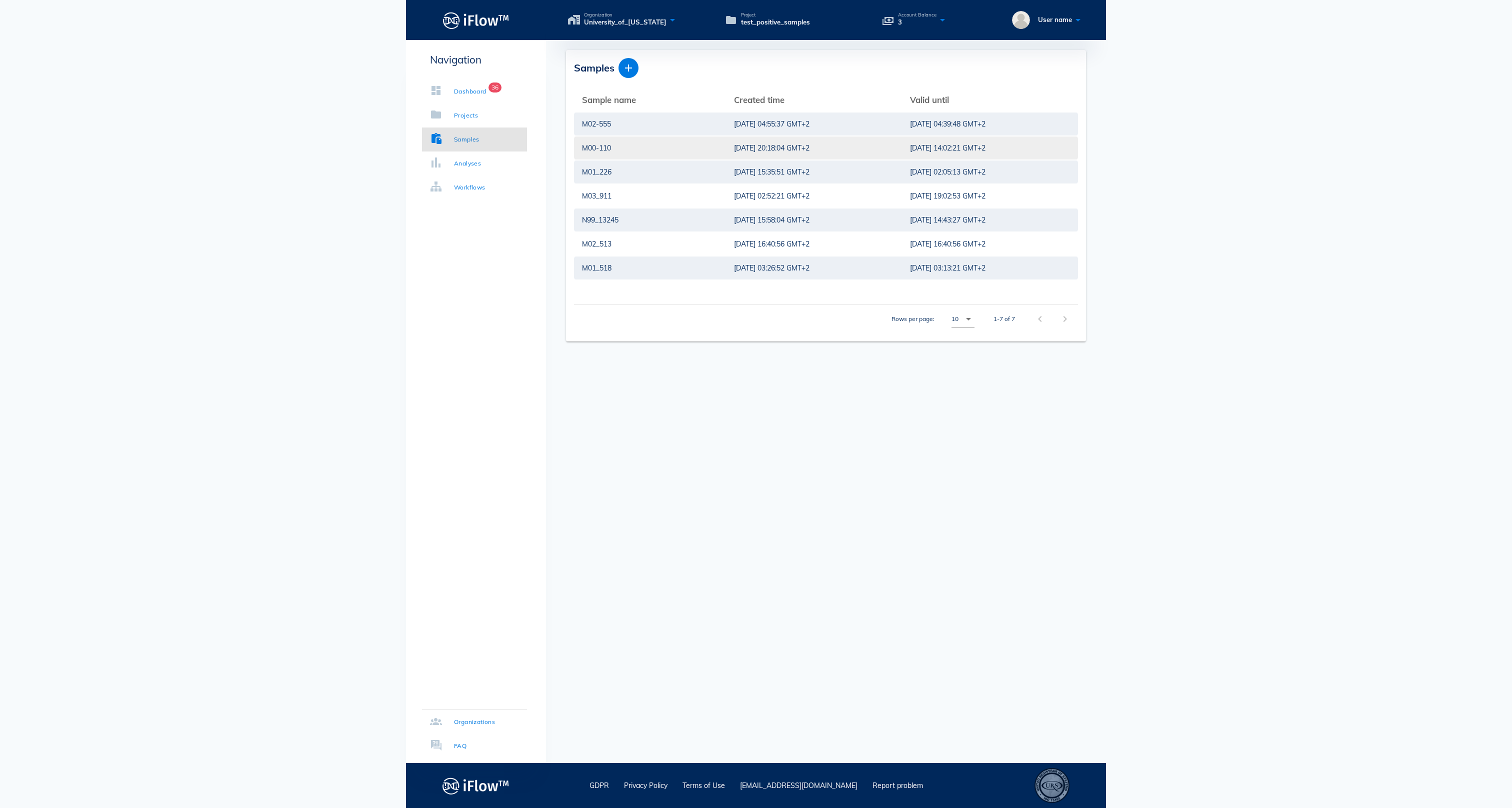
click at [620, 153] on div "M00-110" at bounding box center [650, 148] width 136 height 23
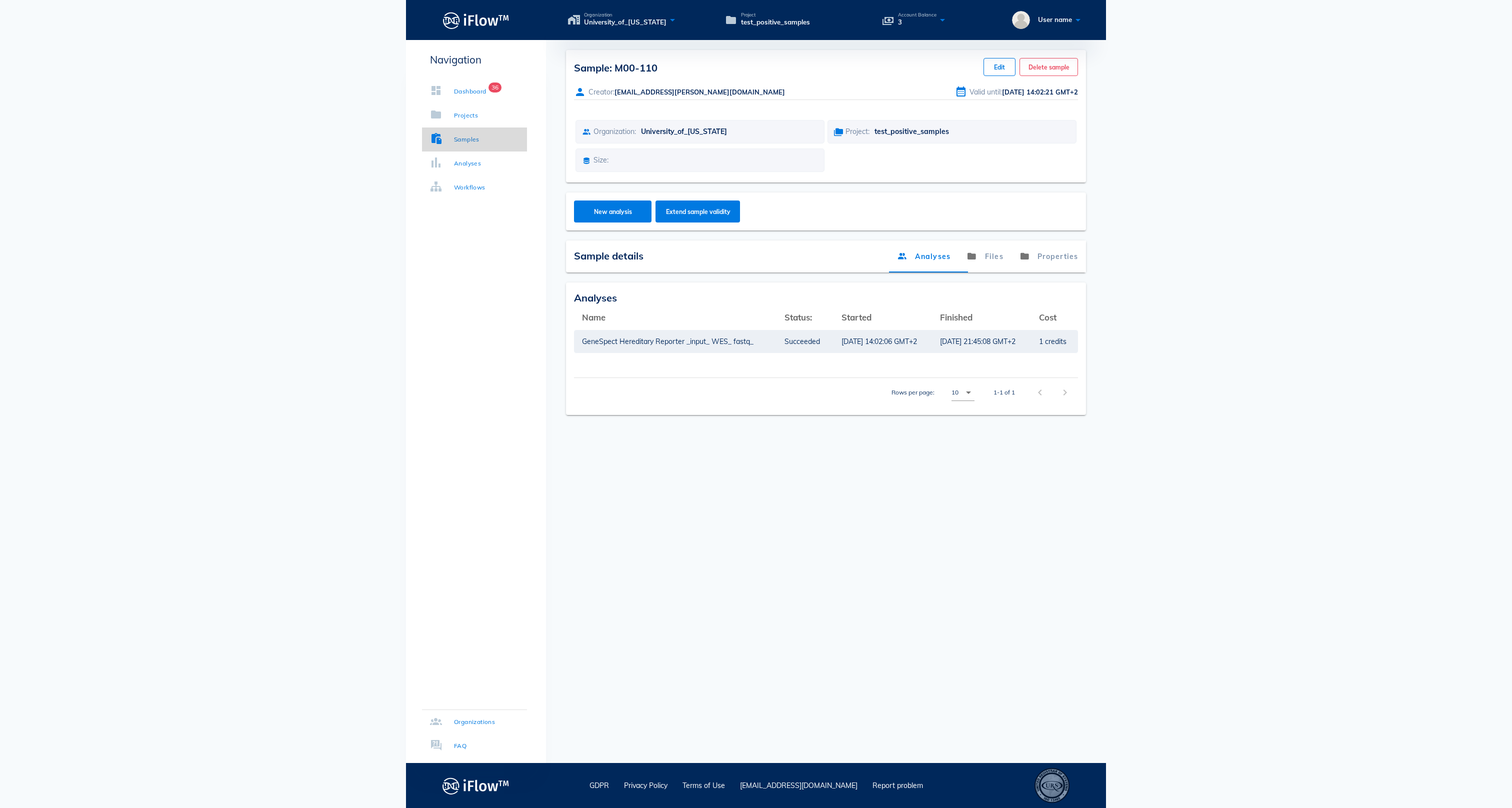
click at [479, 140] on div "Samples" at bounding box center [467, 139] width 26 height 10
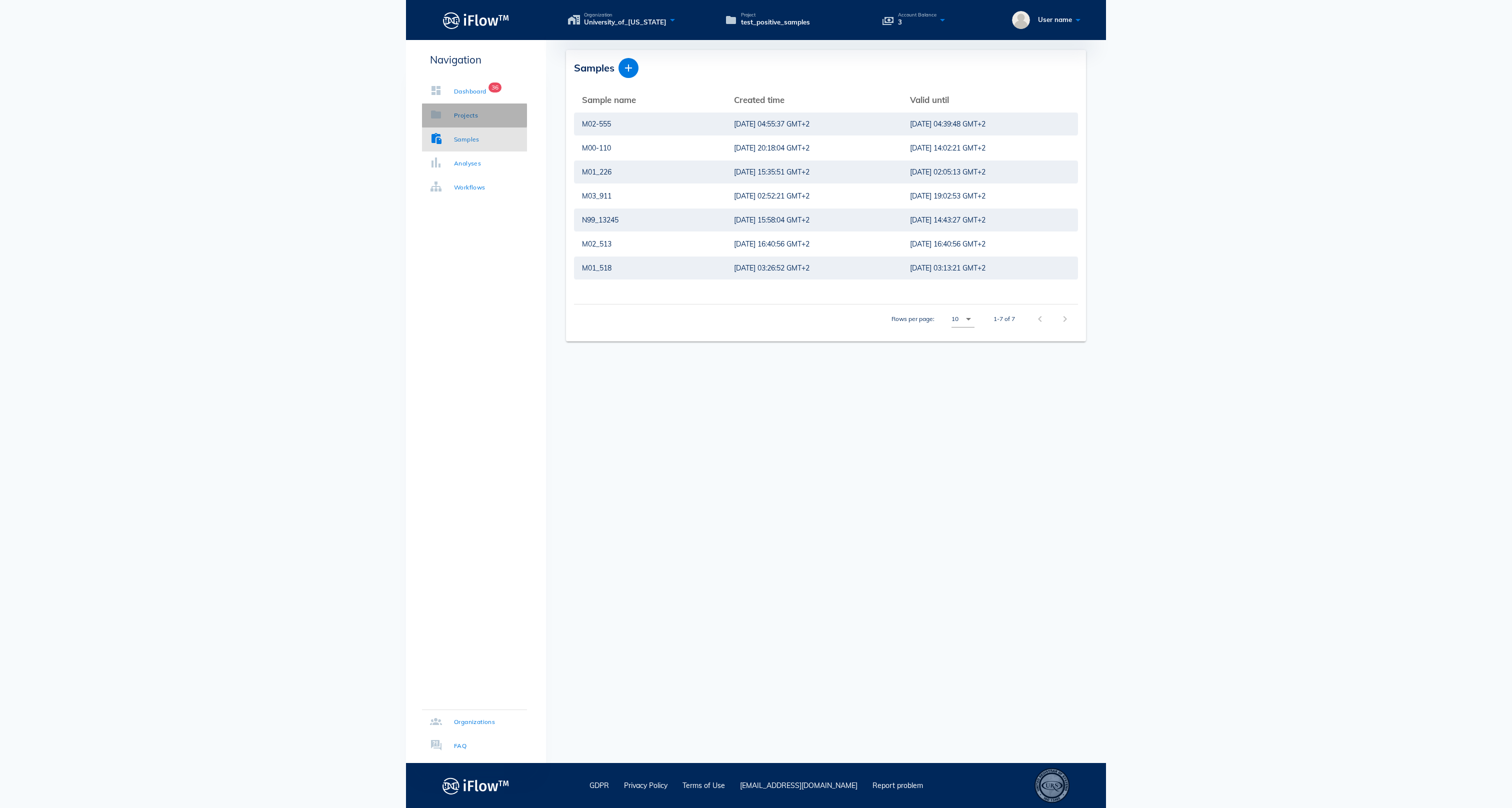
click at [478, 117] on div "Projects" at bounding box center [466, 115] width 24 height 10
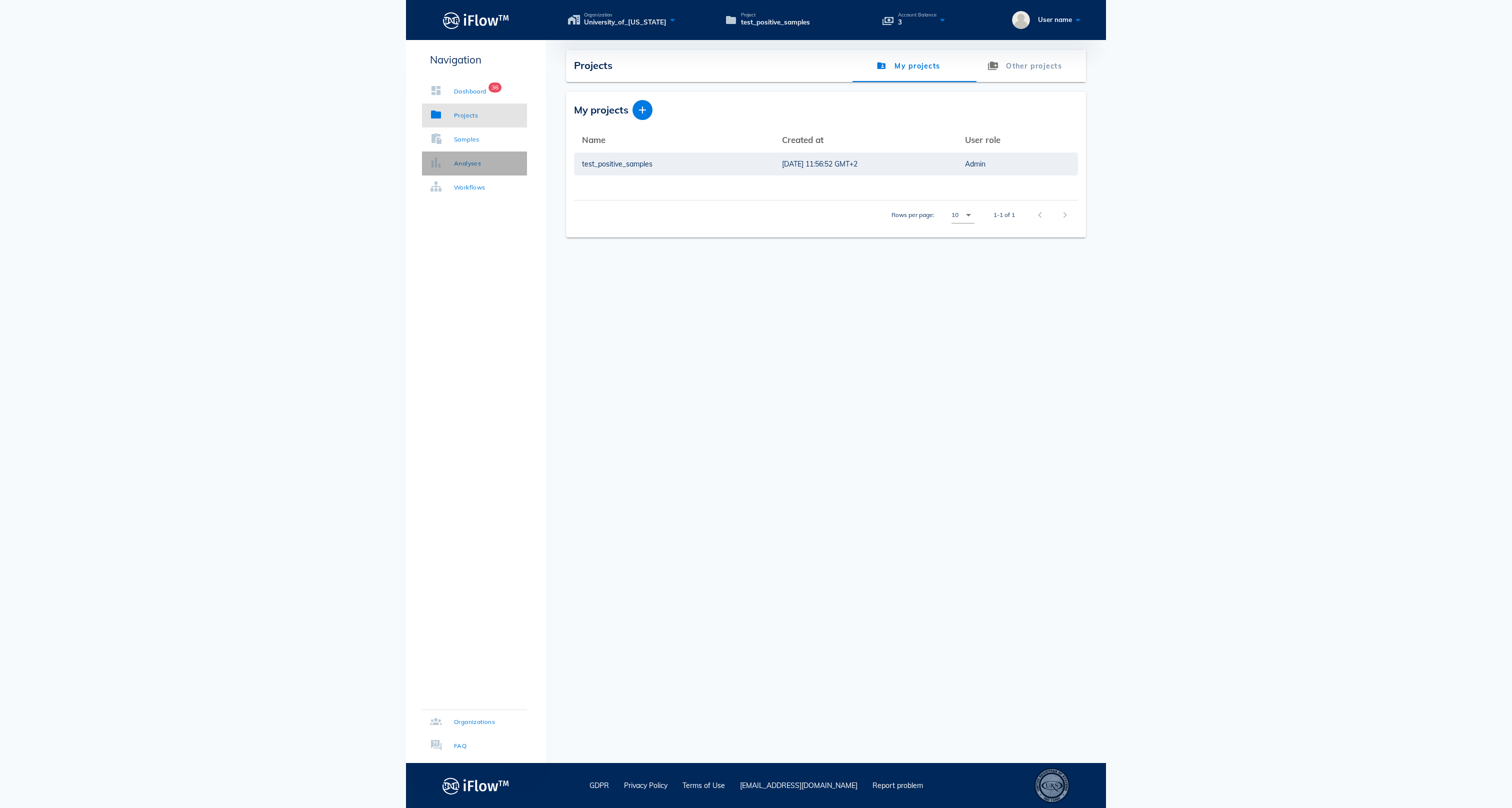
click at [481, 166] on div "Analyses" at bounding box center [467, 163] width 27 height 10
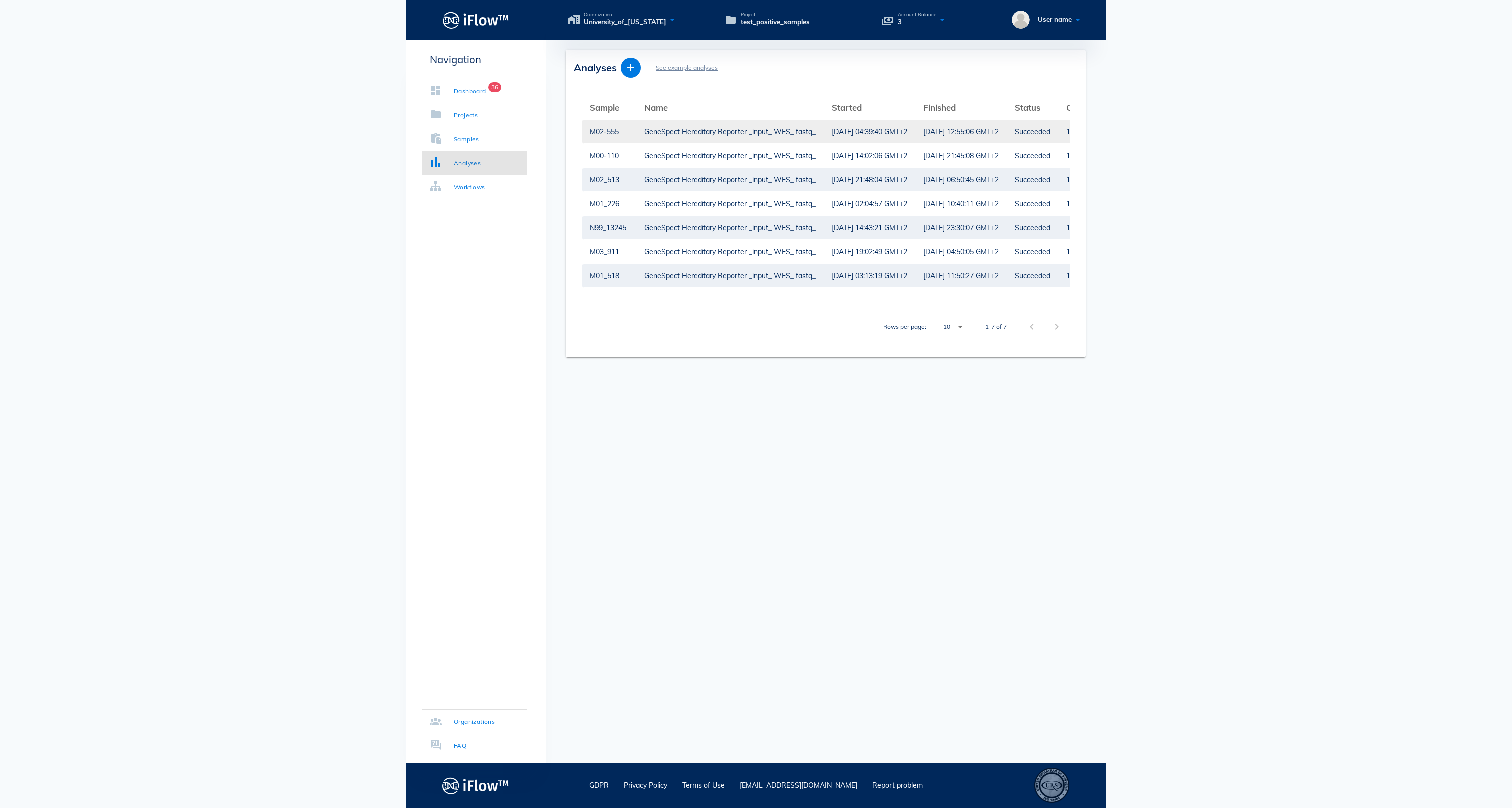
click at [662, 139] on td "GeneSpect Hereditary Reporter _input_ WES_ fastq_" at bounding box center [730, 132] width 188 height 24
click at [713, 131] on div "GeneSpect Hereditary Reporter _input_ WES_ fastq_" at bounding box center [730, 132] width 172 height 23
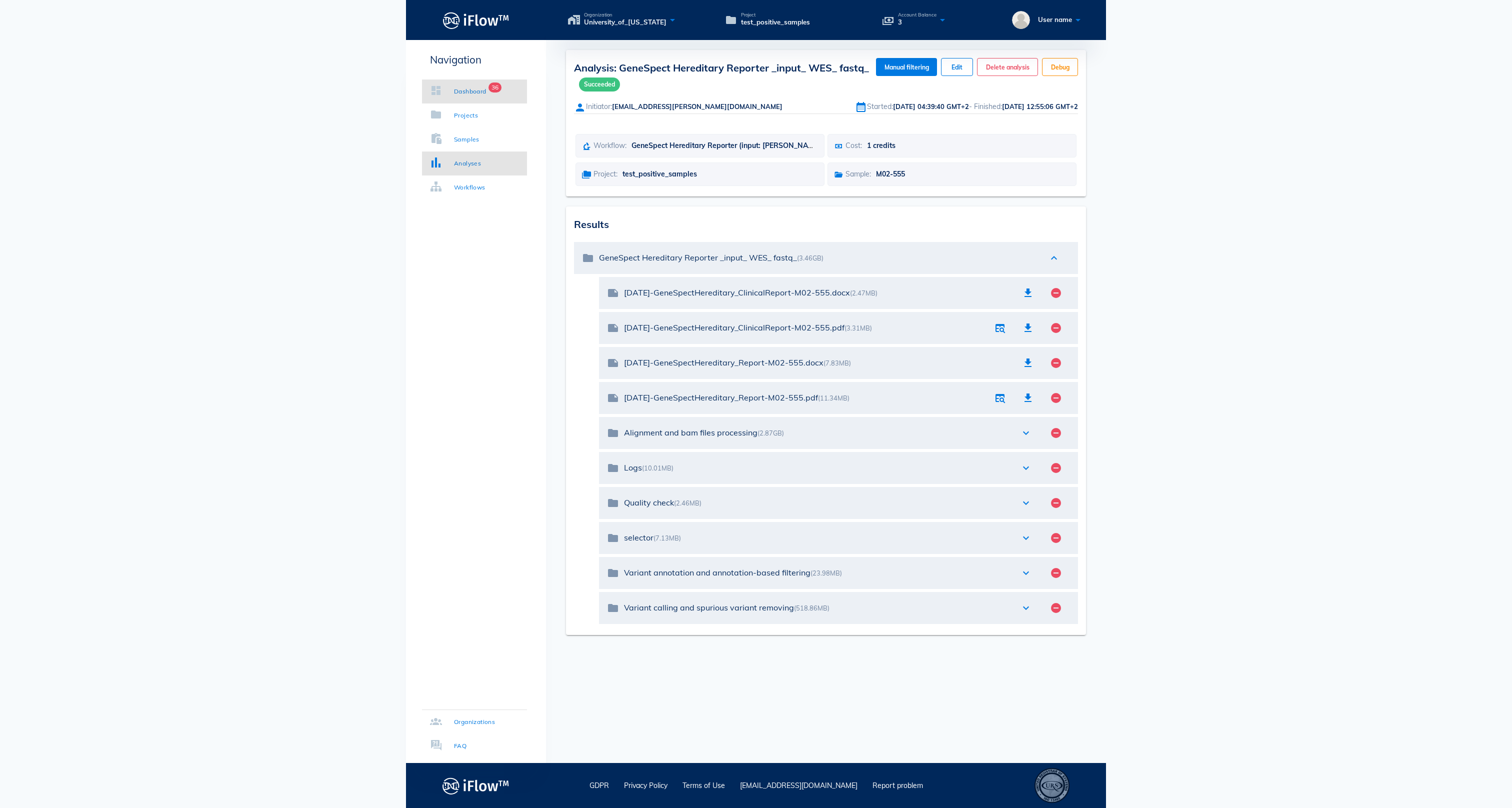
click at [475, 96] on div "Dashboard" at bounding box center [470, 91] width 32 height 10
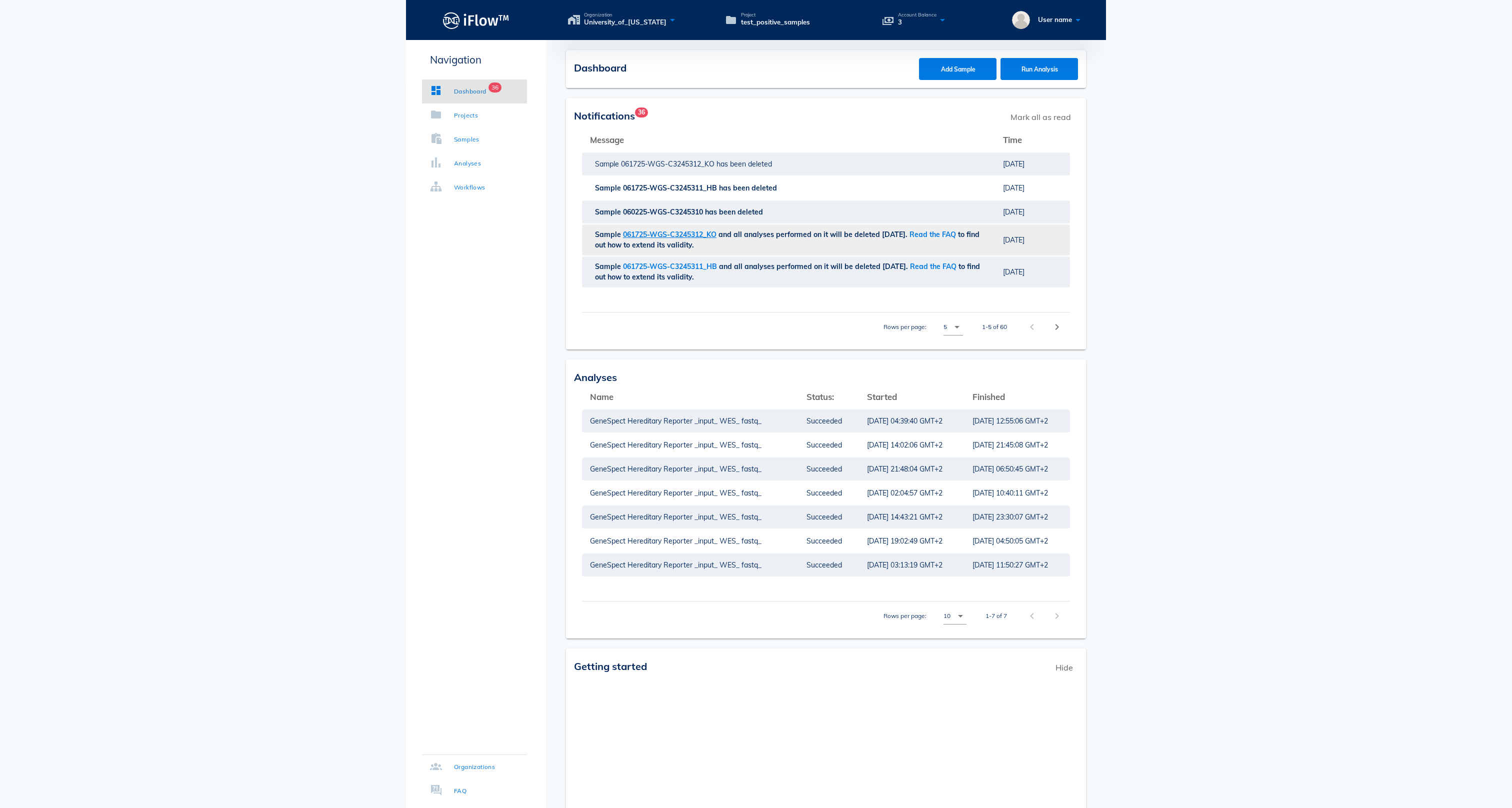
click at [664, 239] on span "061725-WGS-C3245312_KO" at bounding box center [671, 234] width 96 height 9
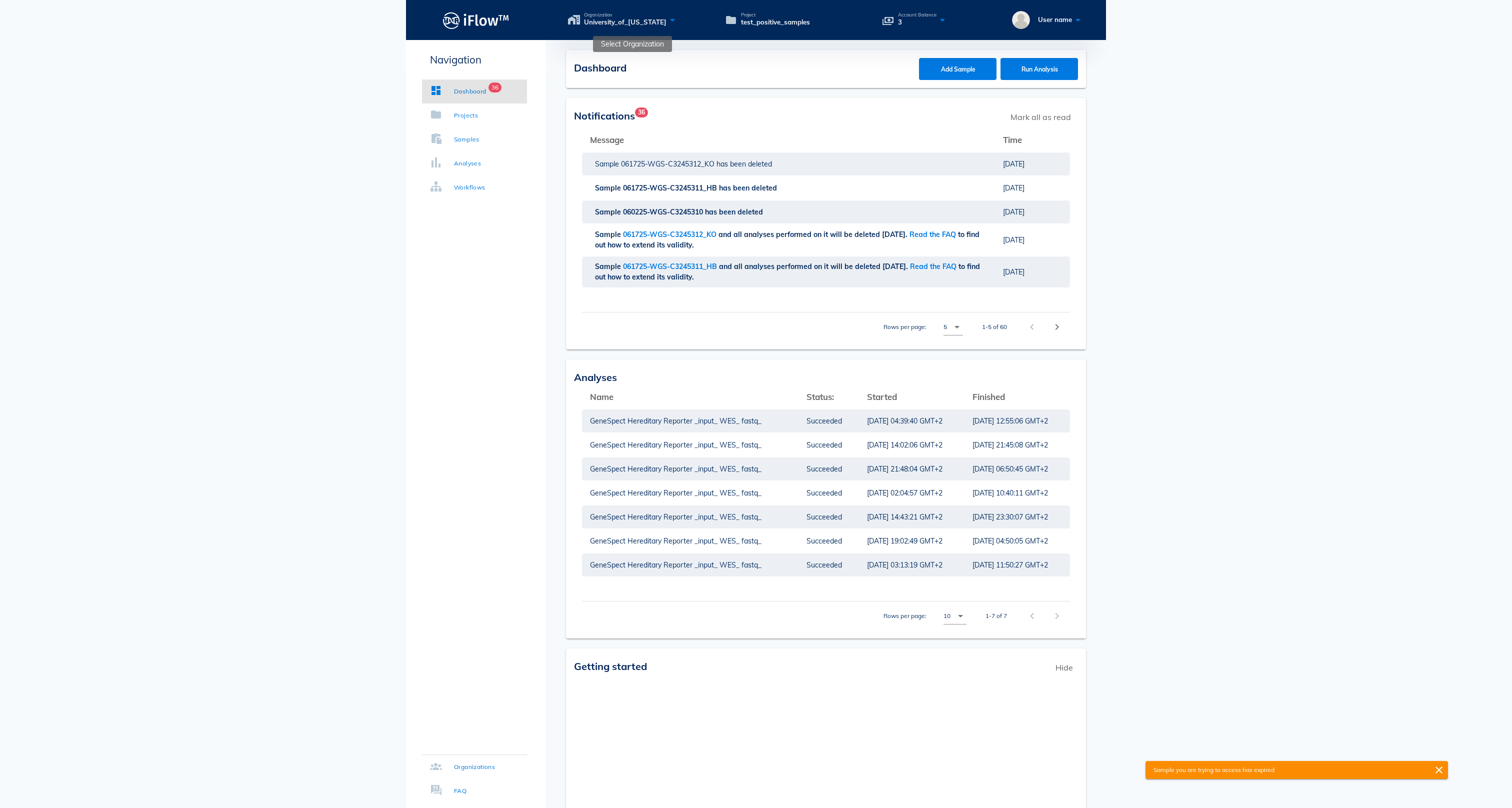
click at [678, 15] on icon at bounding box center [672, 20] width 12 height 14
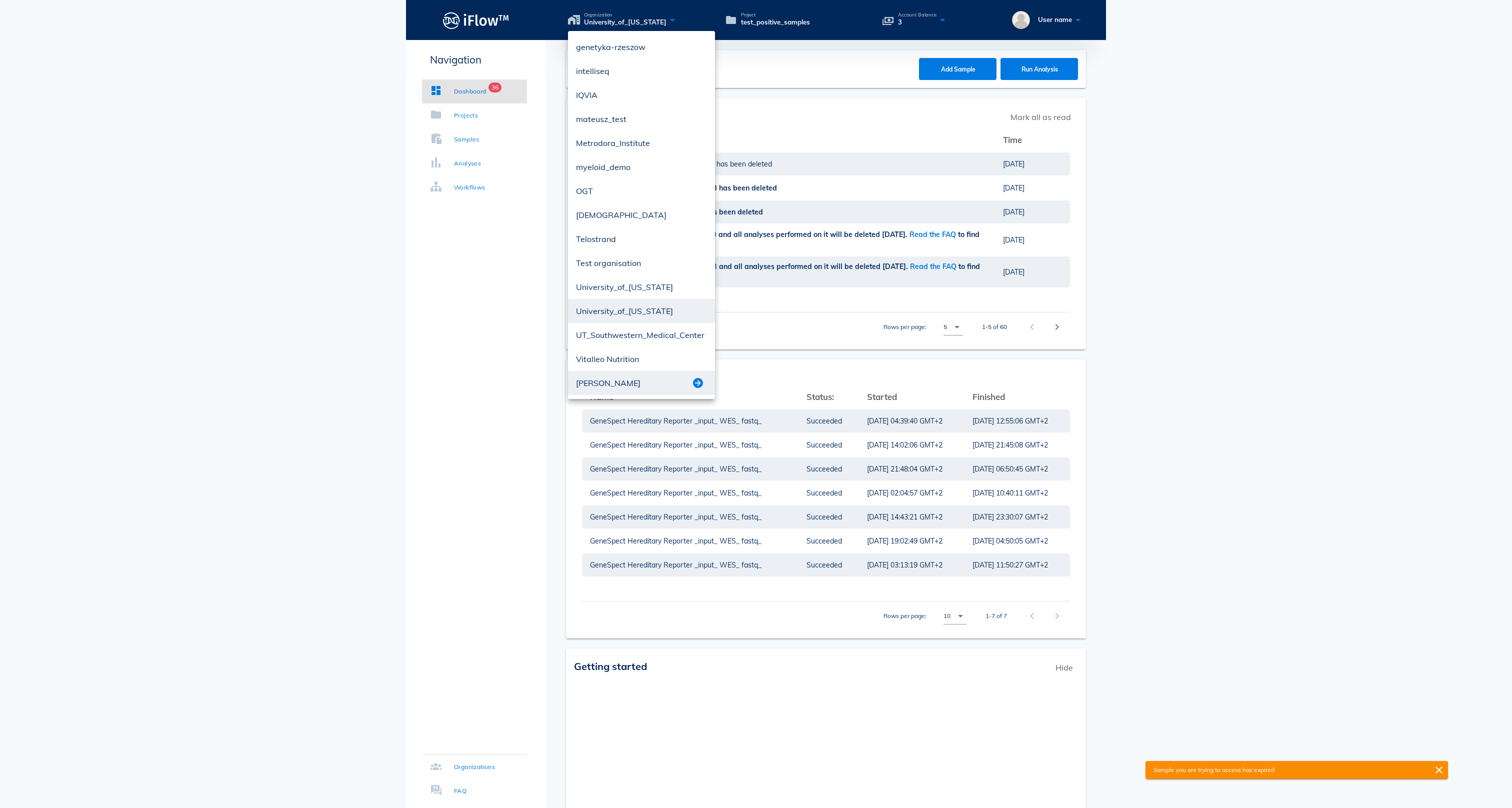
click at [701, 389] on button "button" at bounding box center [698, 383] width 12 height 12
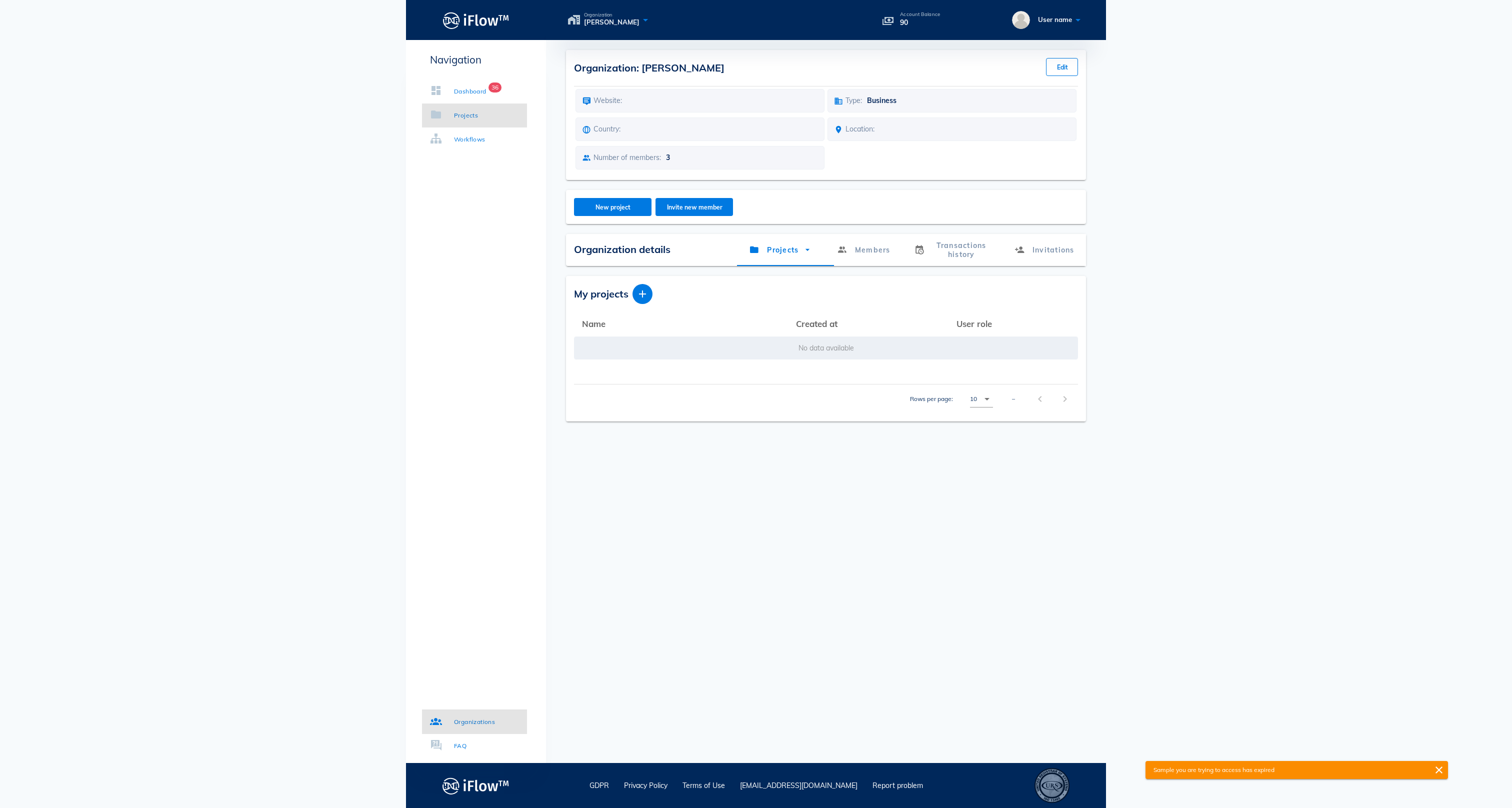
click at [478, 117] on div "Projects" at bounding box center [466, 115] width 24 height 10
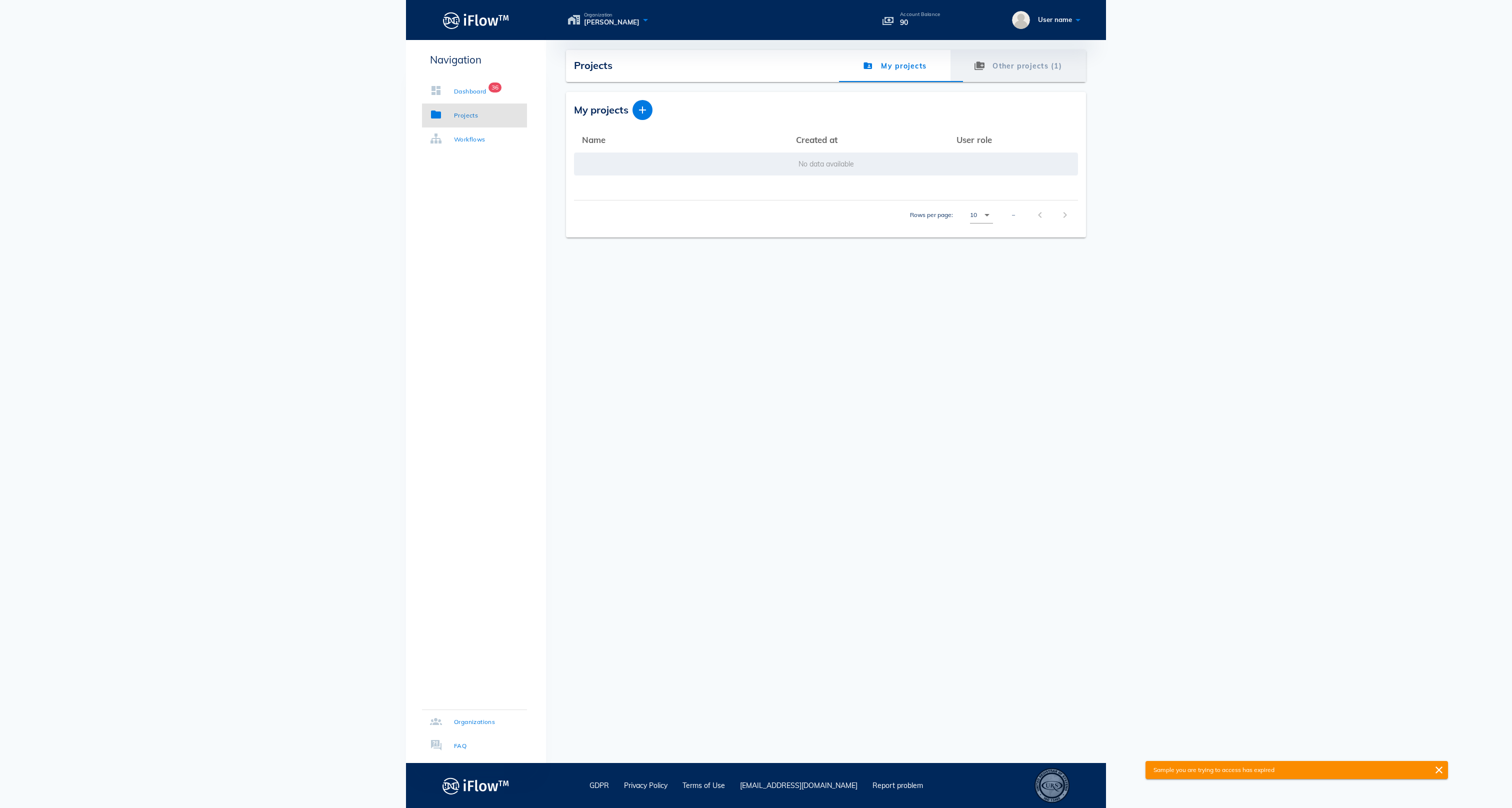
click at [1010, 74] on link "Other projects (1)" at bounding box center [1018, 66] width 136 height 32
click at [648, 16] on icon at bounding box center [645, 20] width 12 height 14
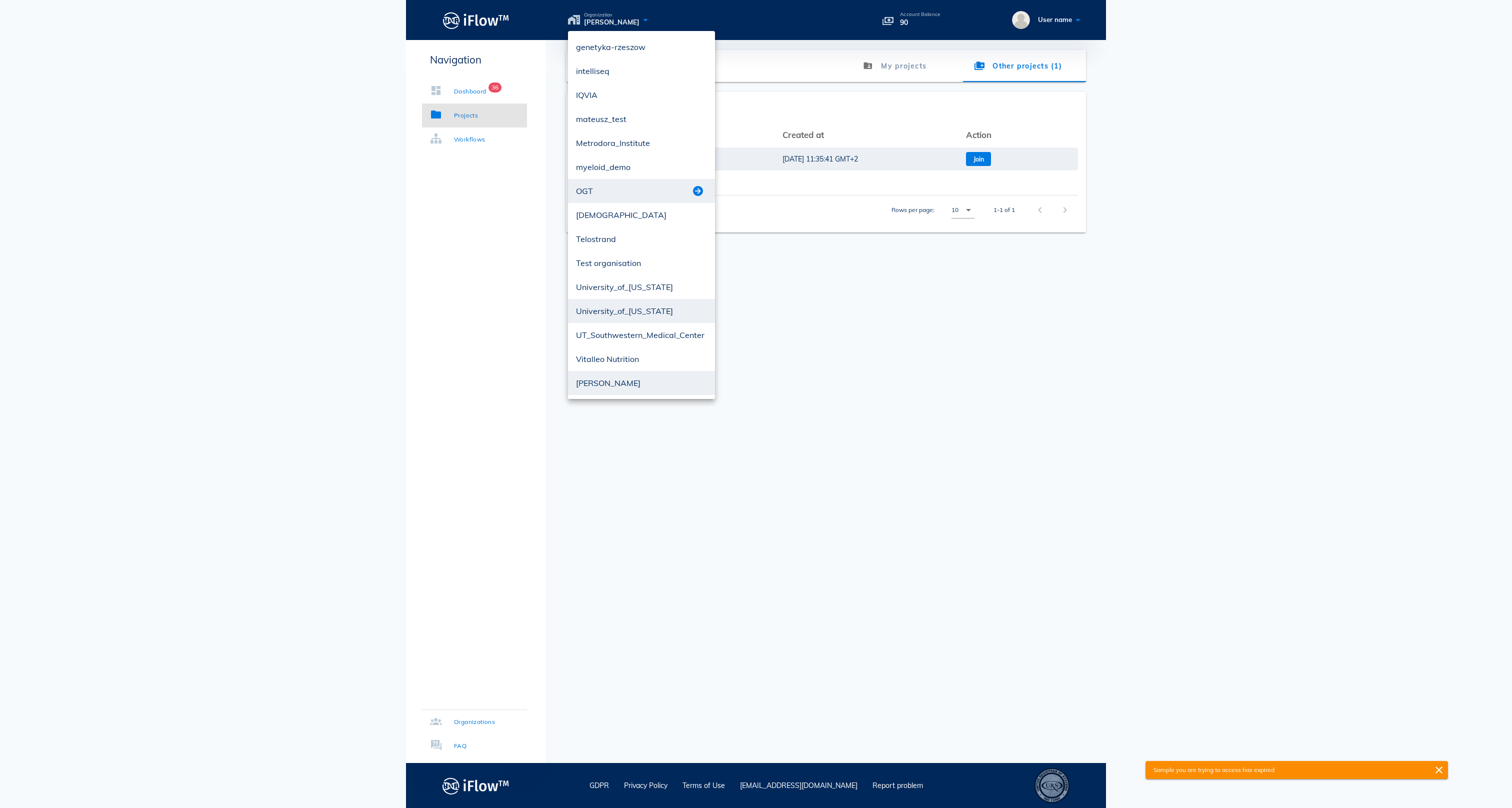
click at [700, 191] on button "button" at bounding box center [698, 191] width 12 height 12
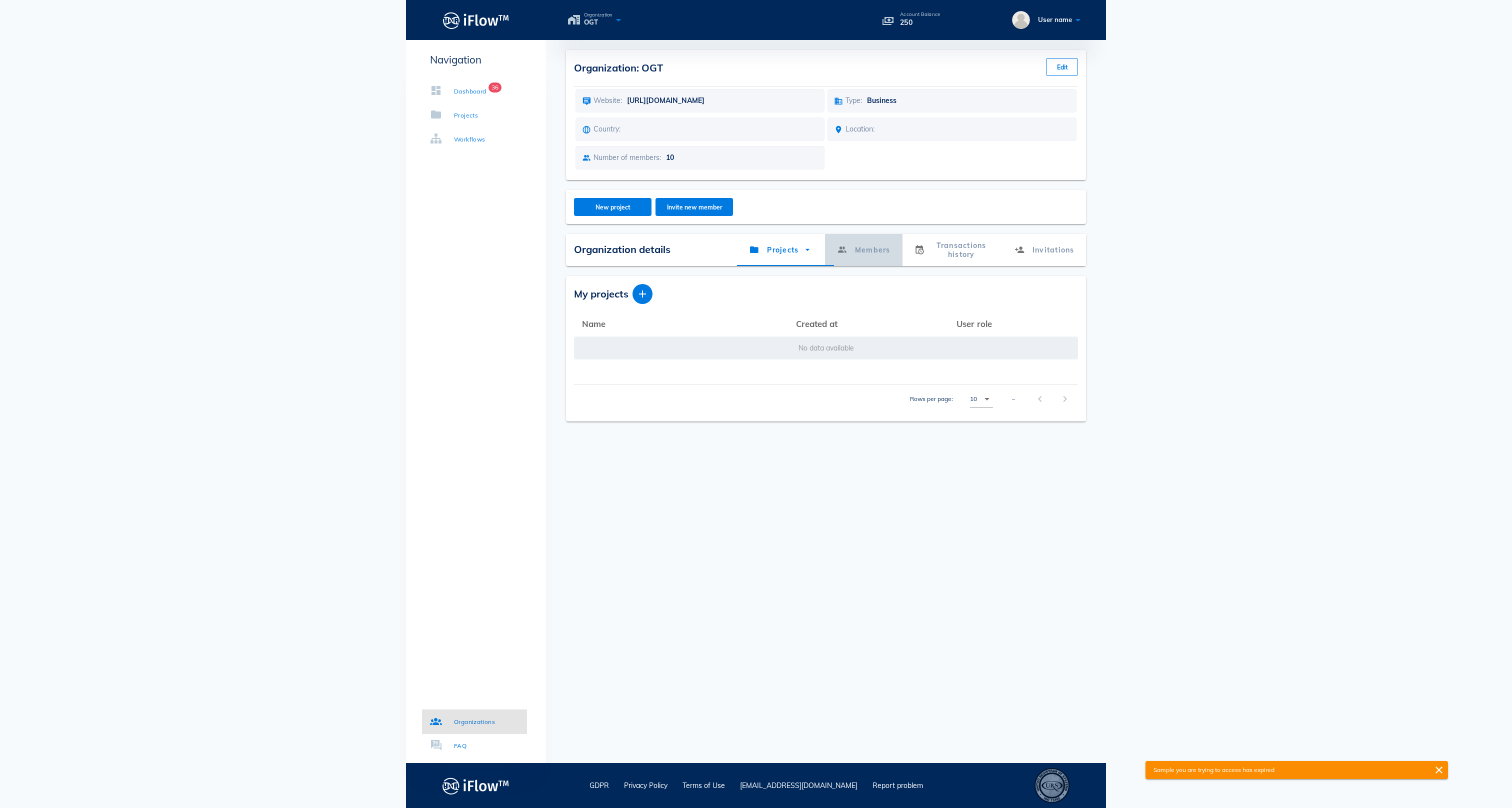
click at [868, 254] on link "Members" at bounding box center [863, 250] width 78 height 32
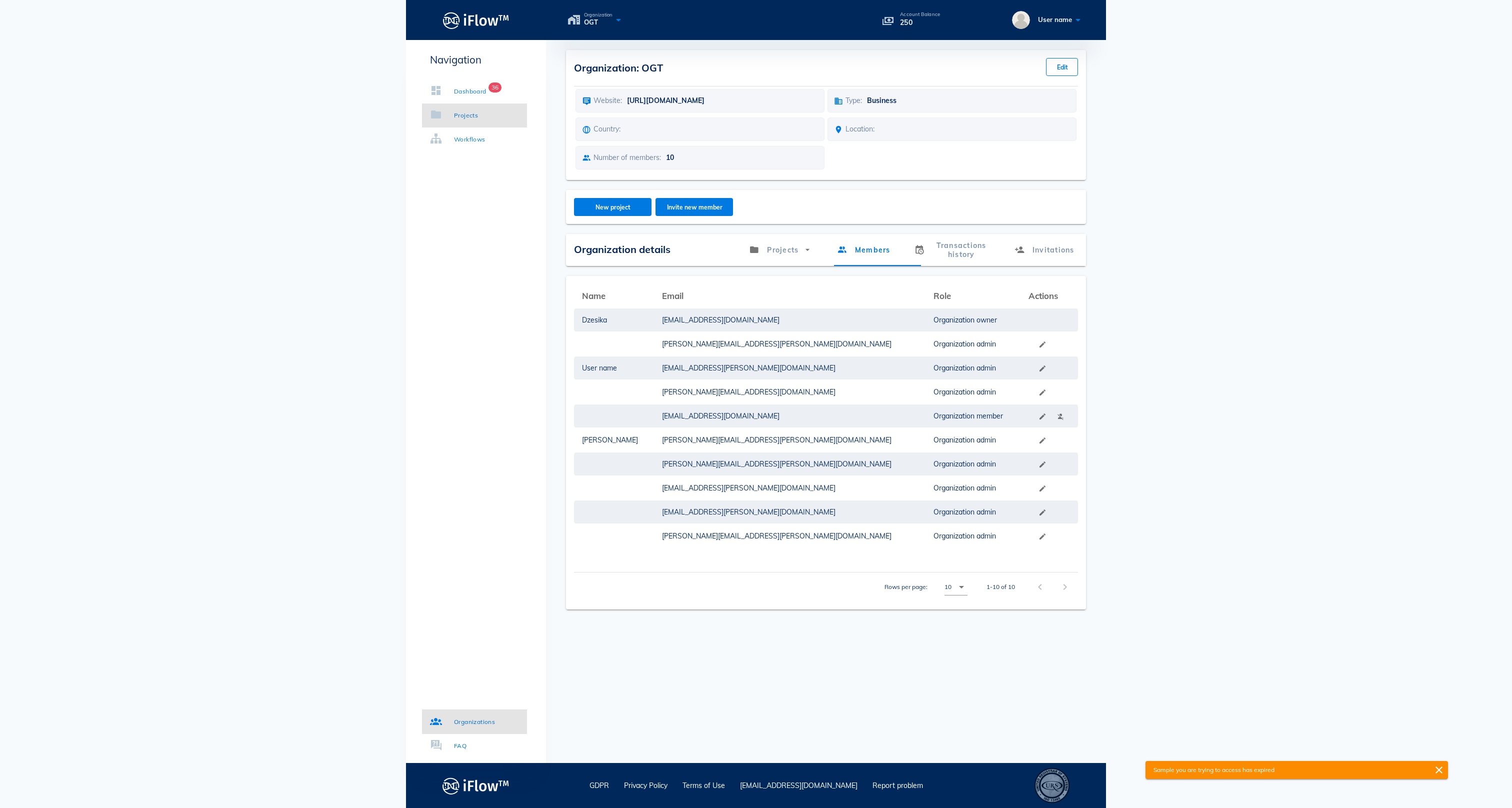
click at [492, 119] on link "Projects" at bounding box center [475, 115] width 105 height 24
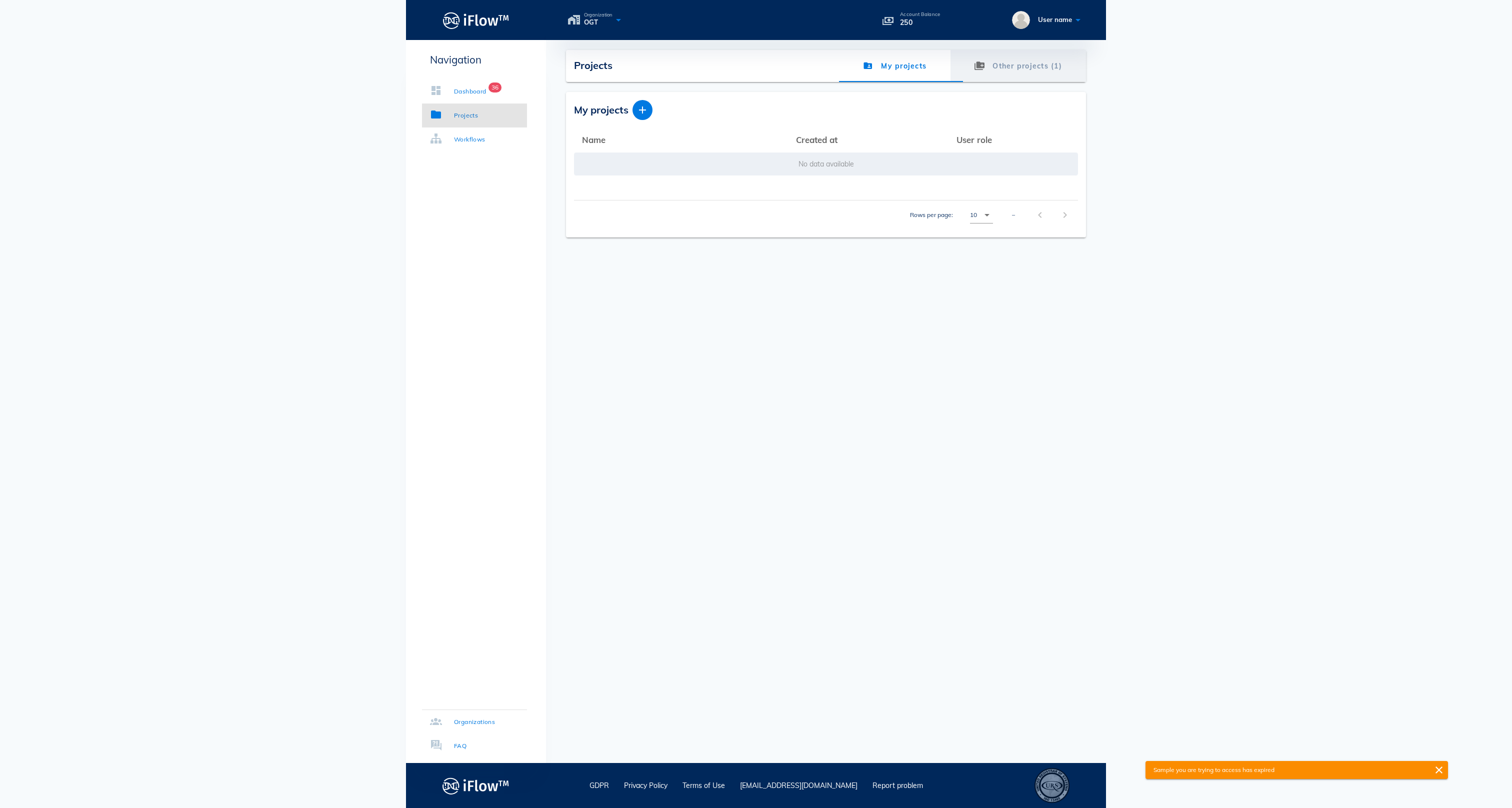
click at [1004, 73] on link "Other projects (1)" at bounding box center [1018, 66] width 136 height 32
click at [625, 18] on icon at bounding box center [619, 20] width 12 height 14
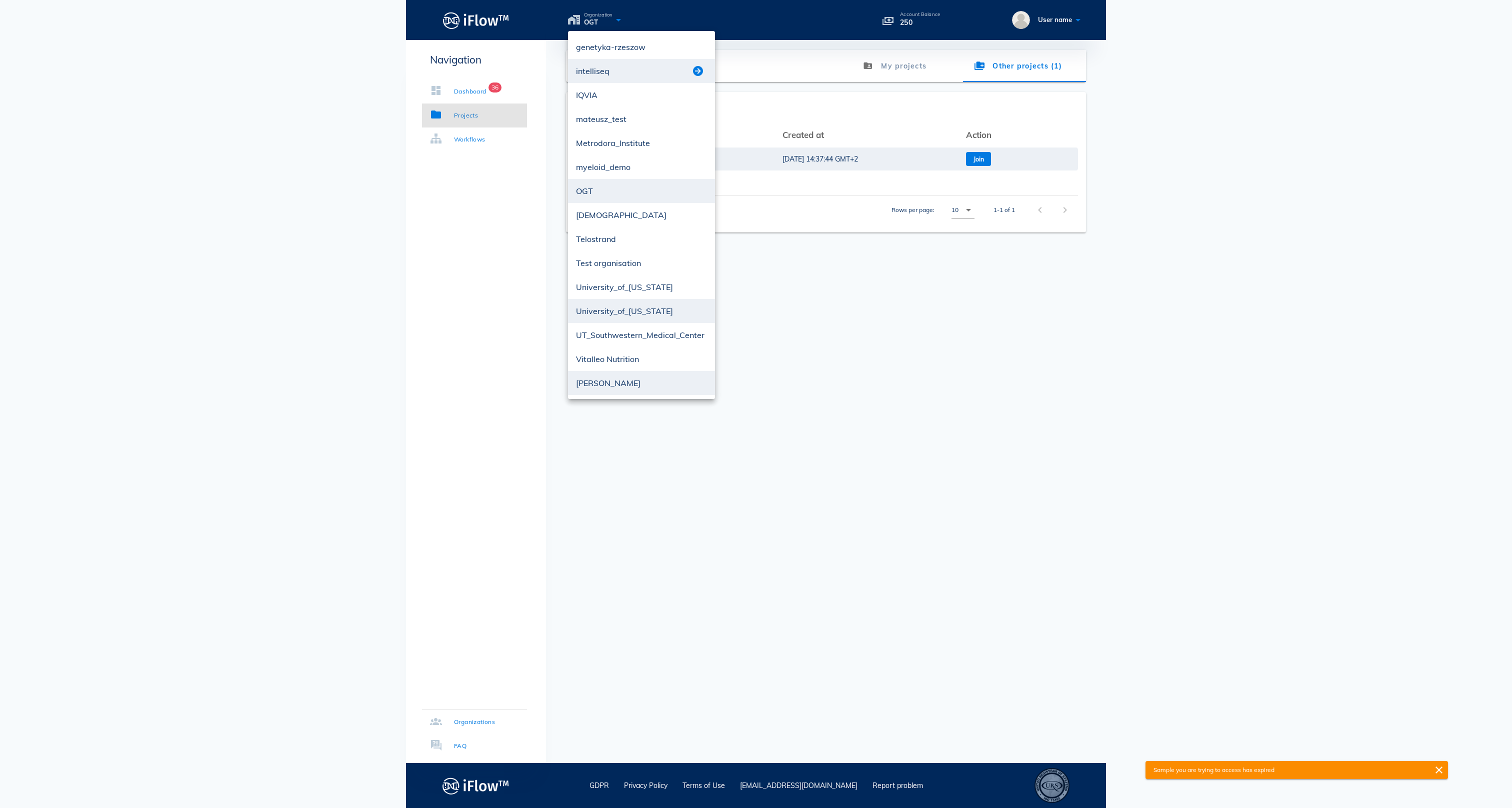
click at [701, 71] on button "button" at bounding box center [698, 71] width 12 height 12
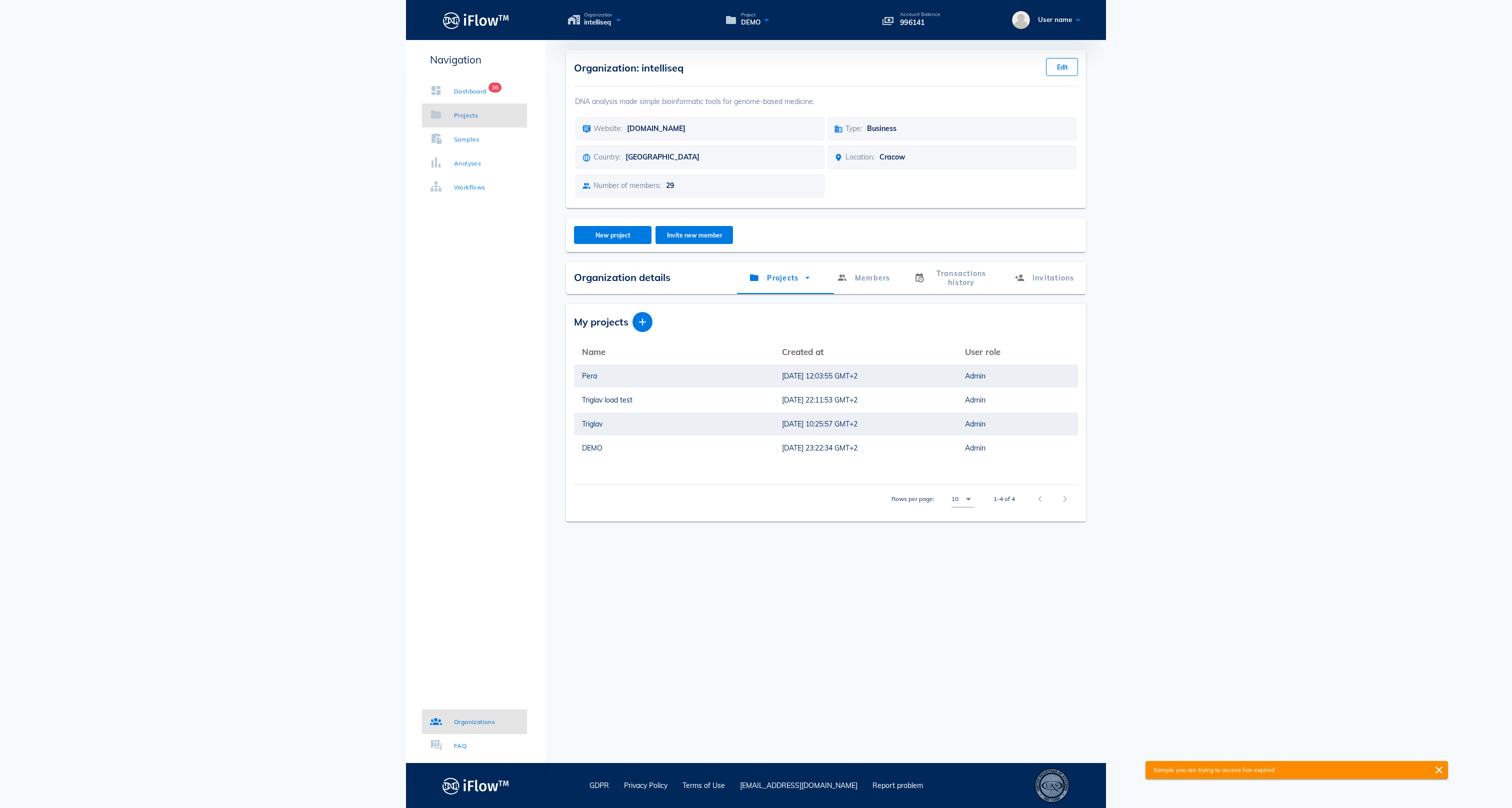
click at [474, 119] on div "Projects" at bounding box center [466, 115] width 24 height 10
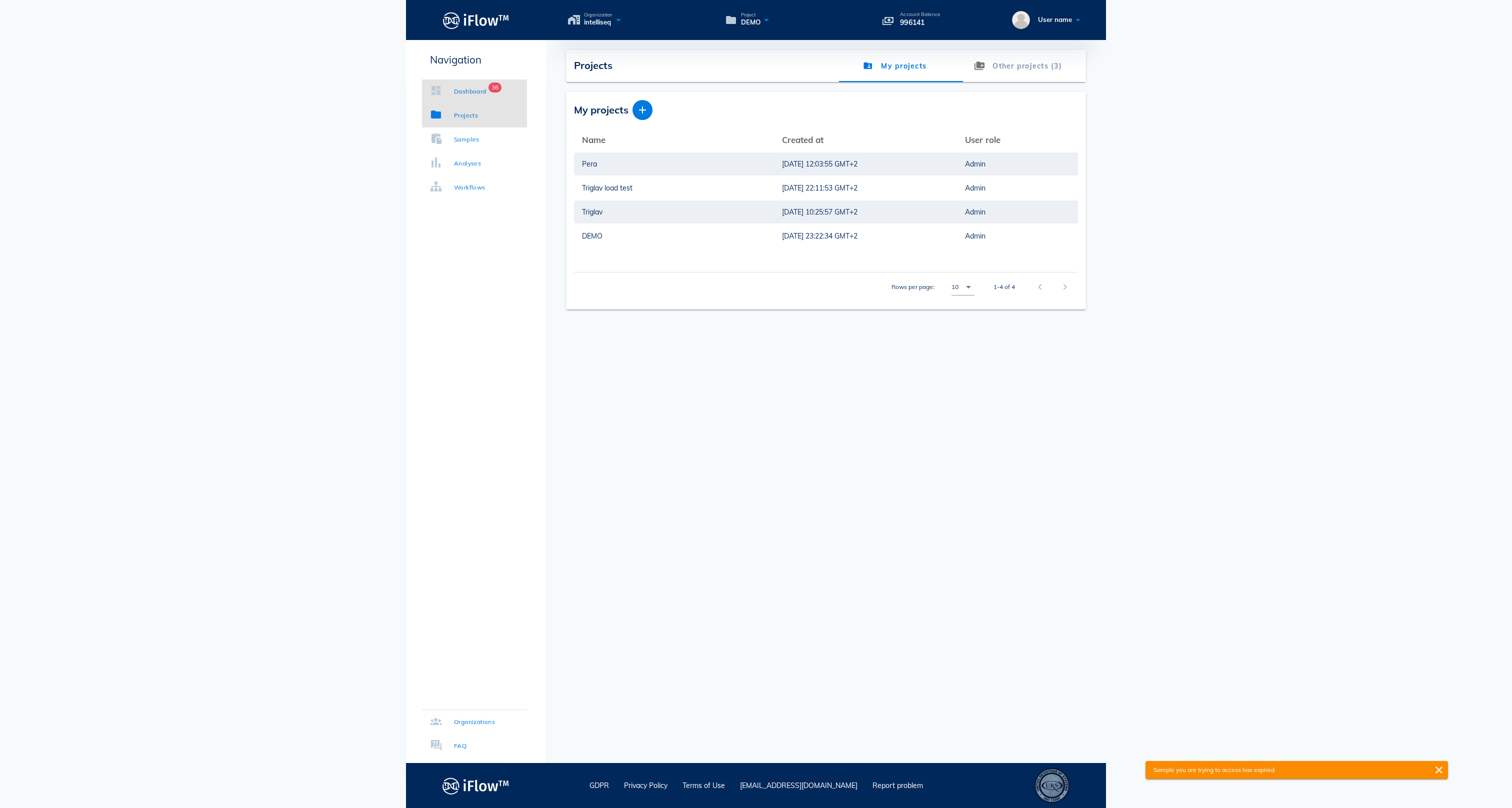
click at [473, 97] on link "Dashboard 36" at bounding box center [475, 91] width 105 height 24
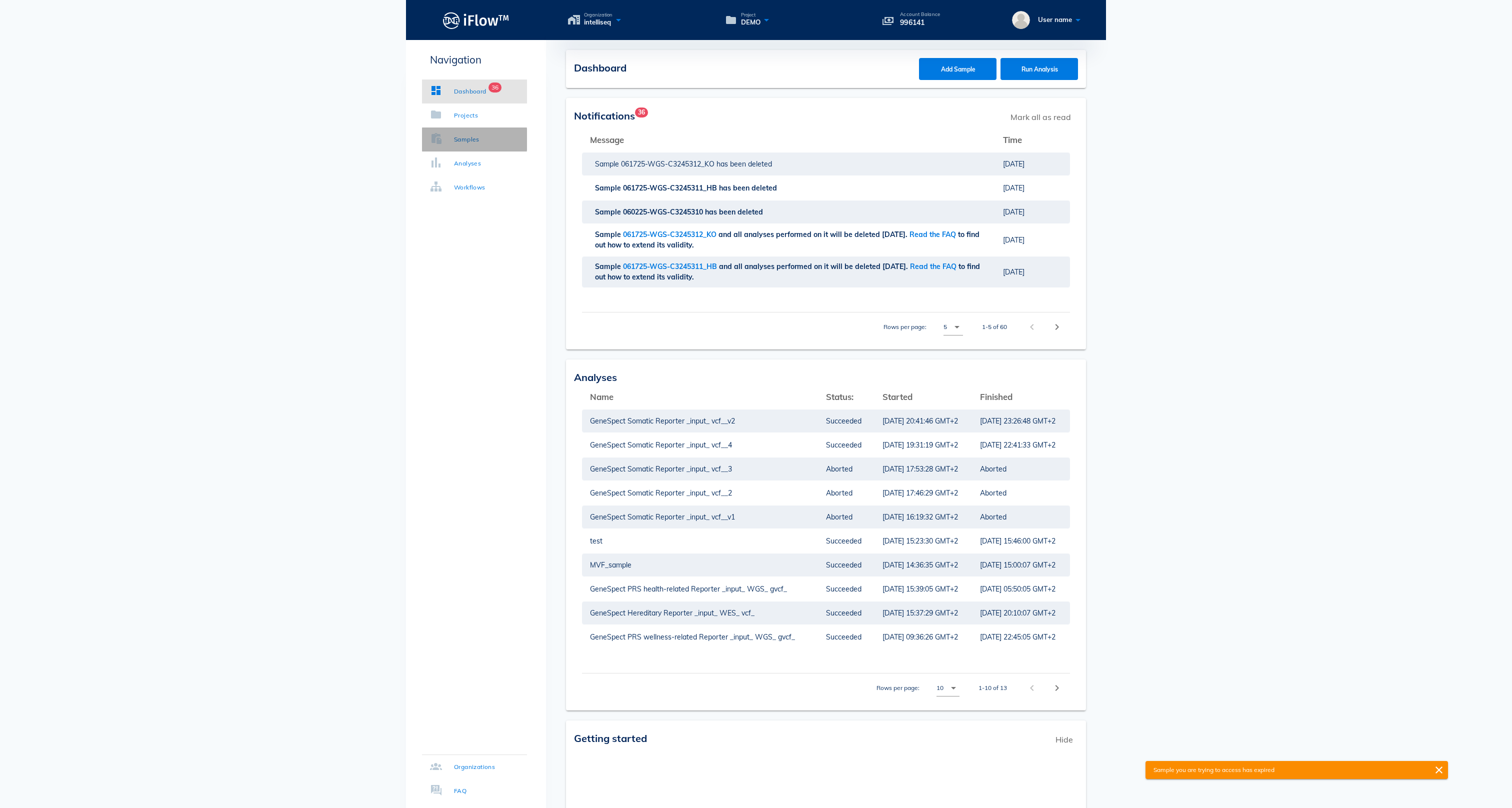
click at [478, 132] on link "Samples" at bounding box center [475, 139] width 105 height 24
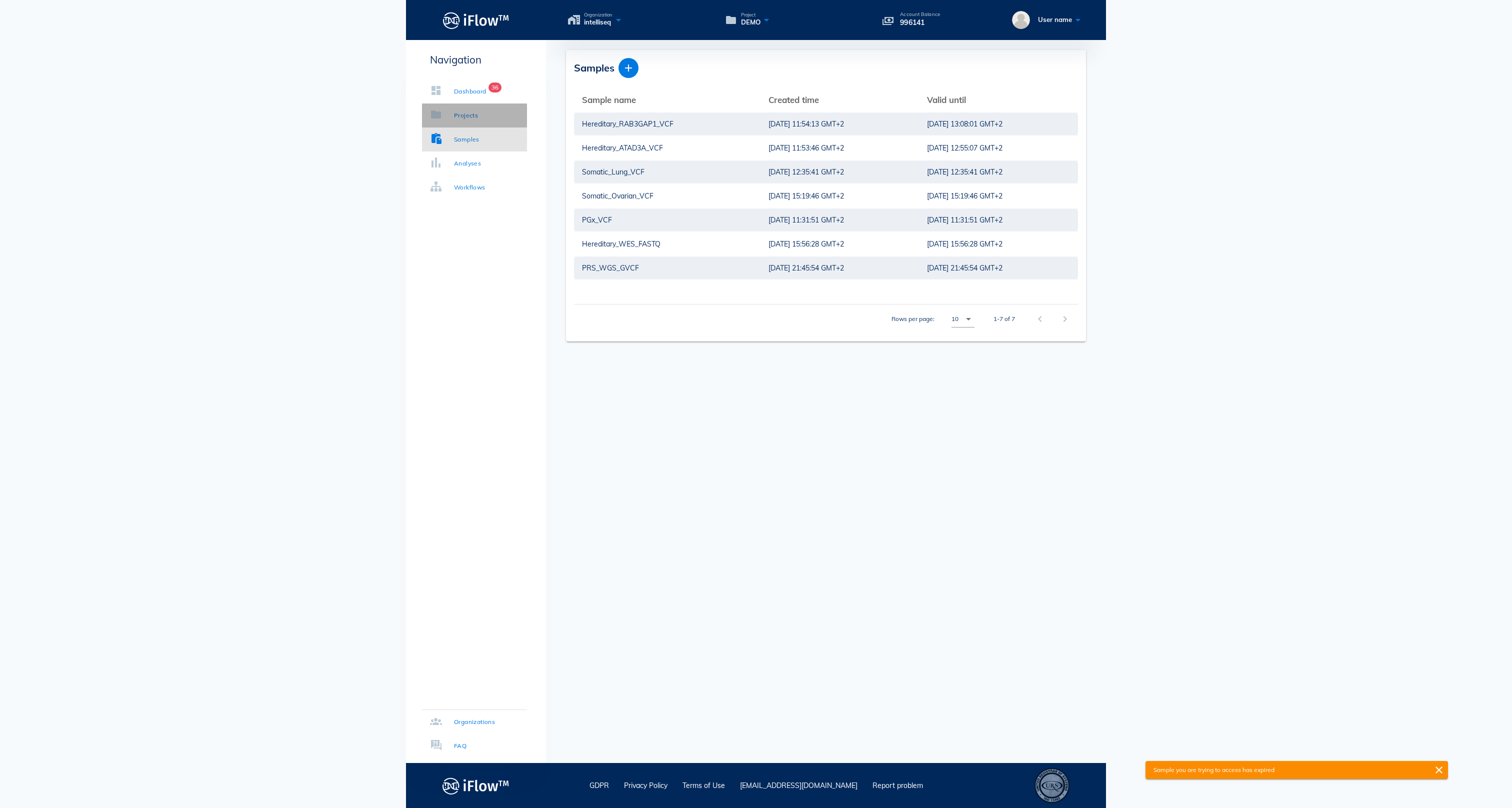
click at [475, 115] on div "Projects" at bounding box center [466, 115] width 24 height 10
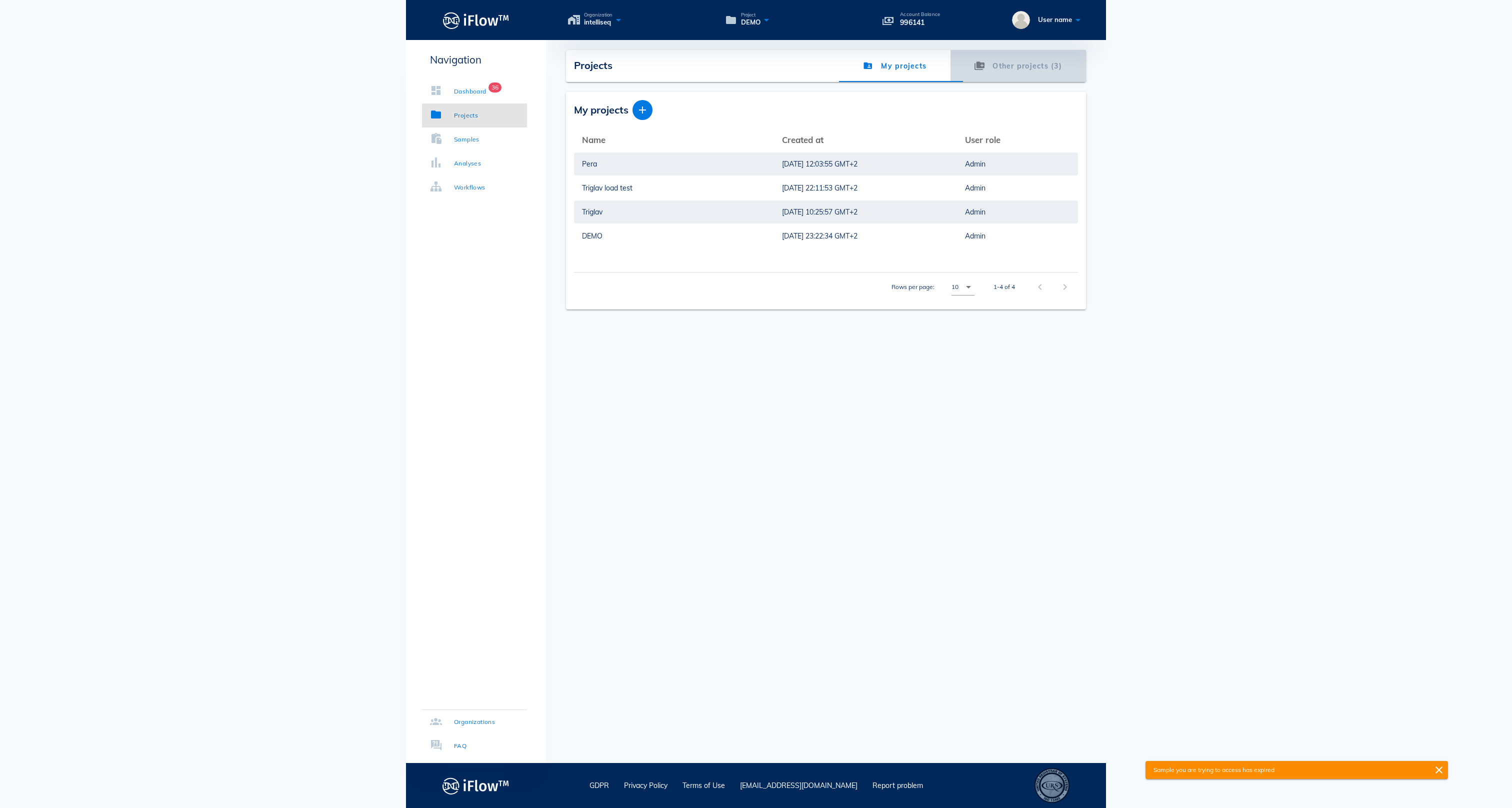
click at [1007, 74] on link "Other projects (3)" at bounding box center [1018, 66] width 136 height 32
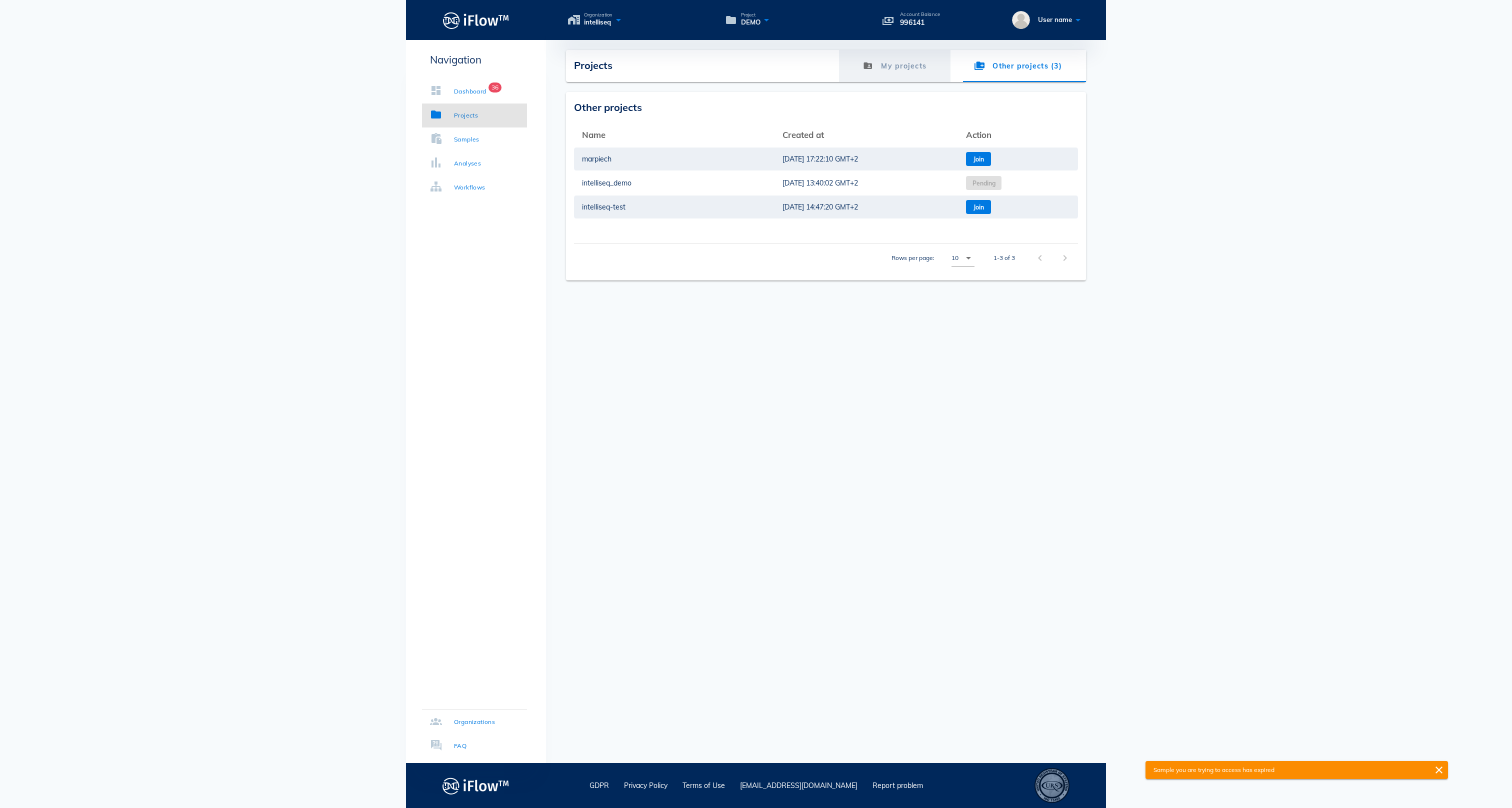
click at [881, 62] on link "My projects" at bounding box center [895, 66] width 112 height 32
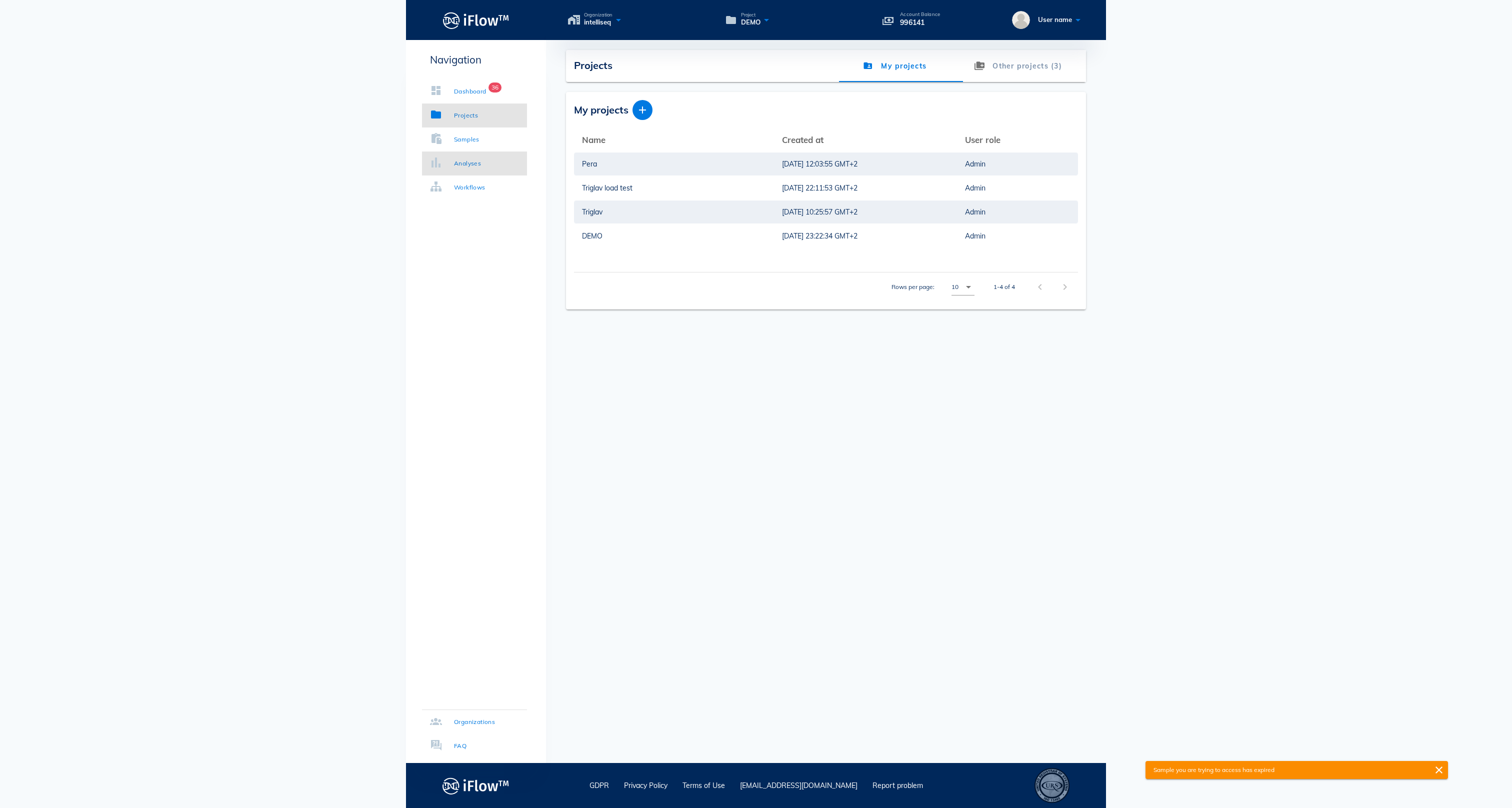
click at [480, 155] on link "Analyses" at bounding box center [475, 163] width 105 height 24
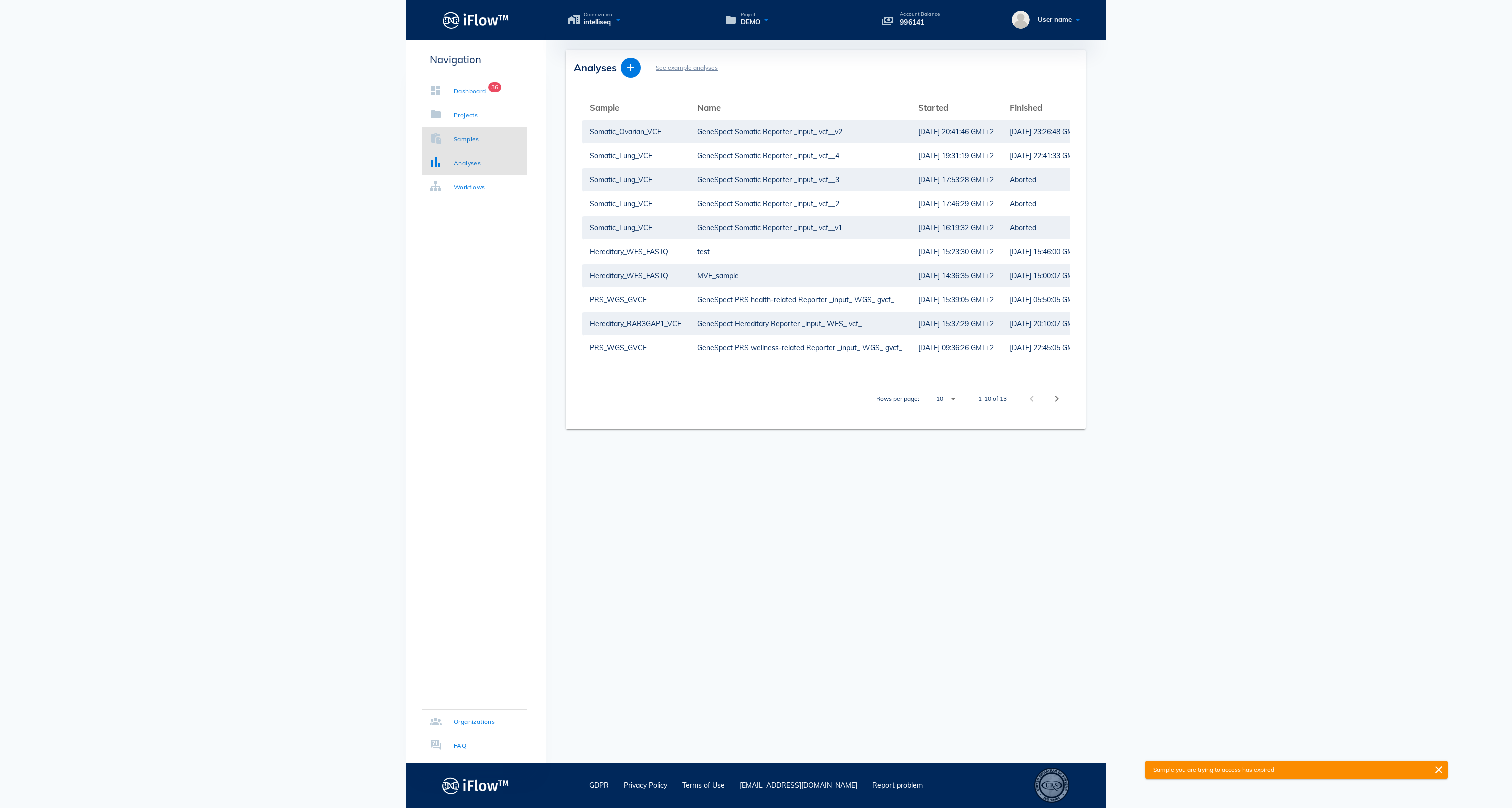
click at [474, 139] on div "Samples" at bounding box center [467, 139] width 26 height 10
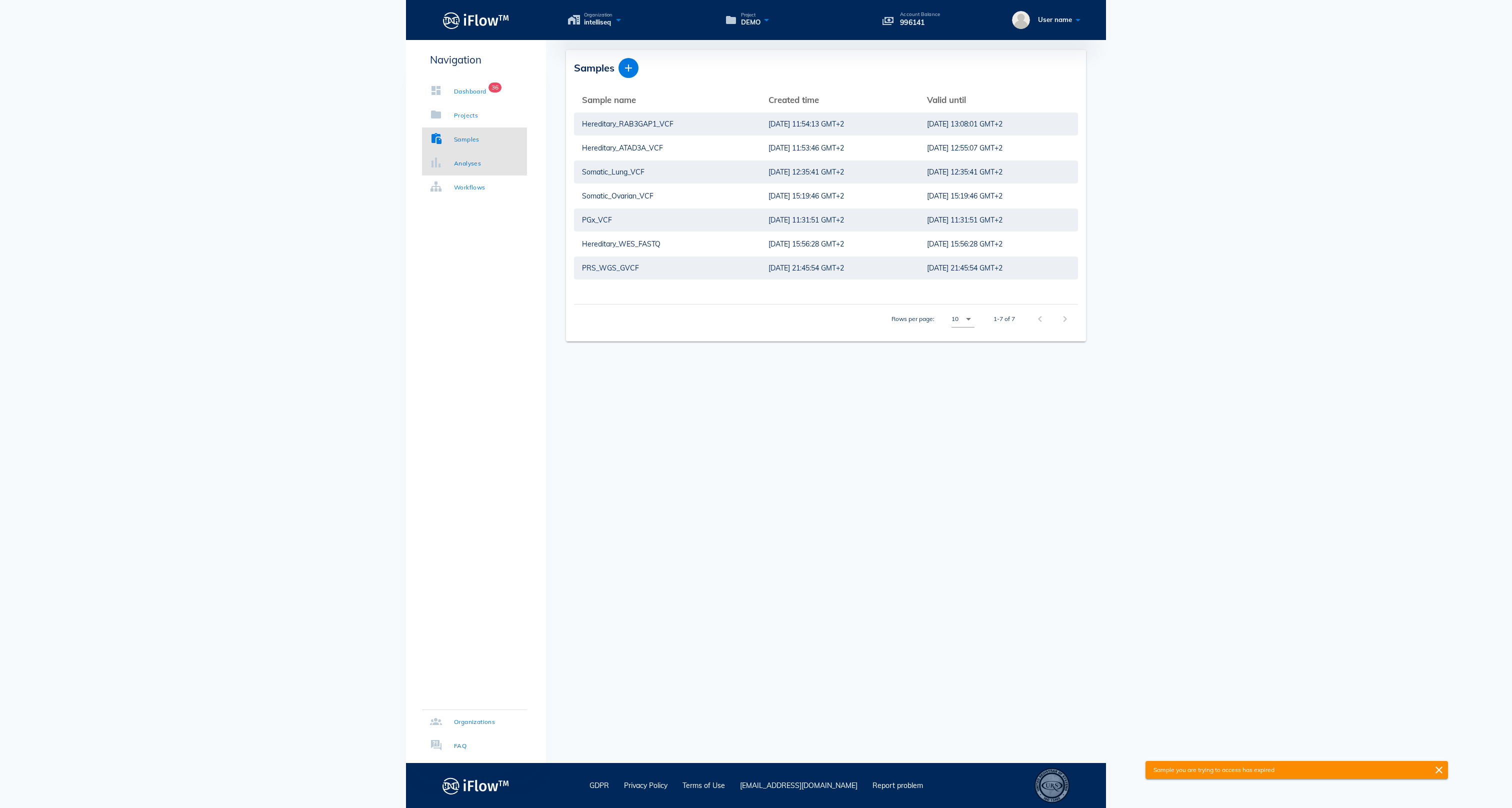
click at [475, 161] on div "Analyses" at bounding box center [467, 163] width 27 height 10
